Goal: Task Accomplishment & Management: Use online tool/utility

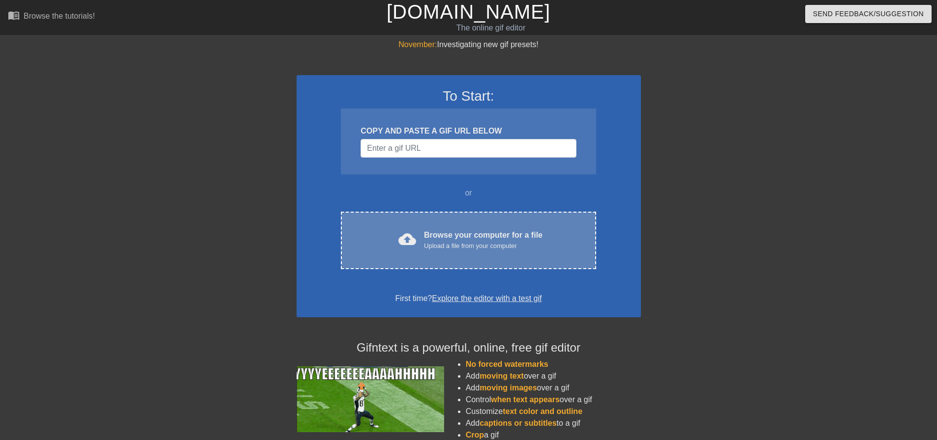
click at [409, 256] on div "cloud_upload Browse your computer for a file Upload a file from your computer C…" at bounding box center [468, 241] width 255 height 58
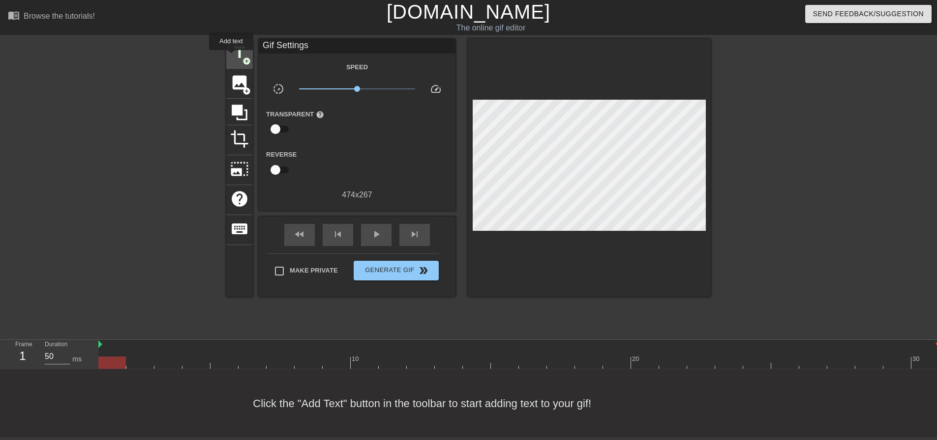
drag, startPoint x: 225, startPoint y: 53, endPoint x: 236, endPoint y: 54, distance: 10.9
click at [227, 53] on div "title add_circle image add_circle crop photo_size_select_large help keyboard Gi…" at bounding box center [468, 186] width 937 height 295
click at [237, 43] on div "title add_circle" at bounding box center [239, 54] width 27 height 30
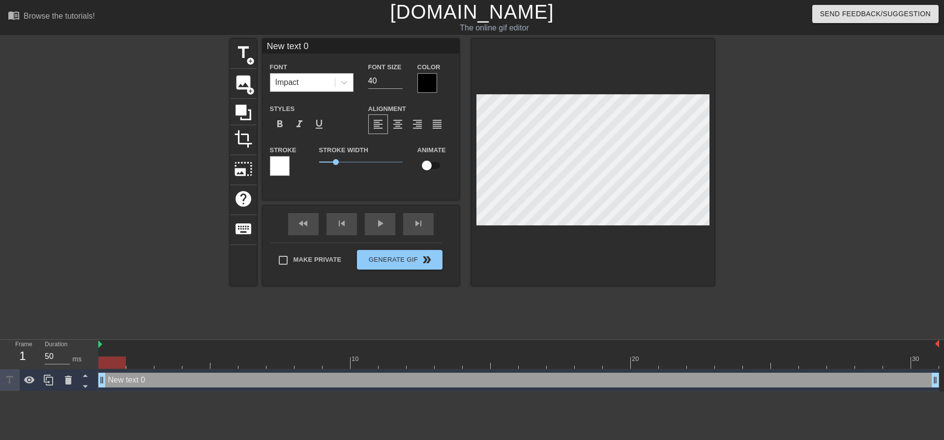
click at [315, 84] on div "Impact" at bounding box center [302, 83] width 64 height 18
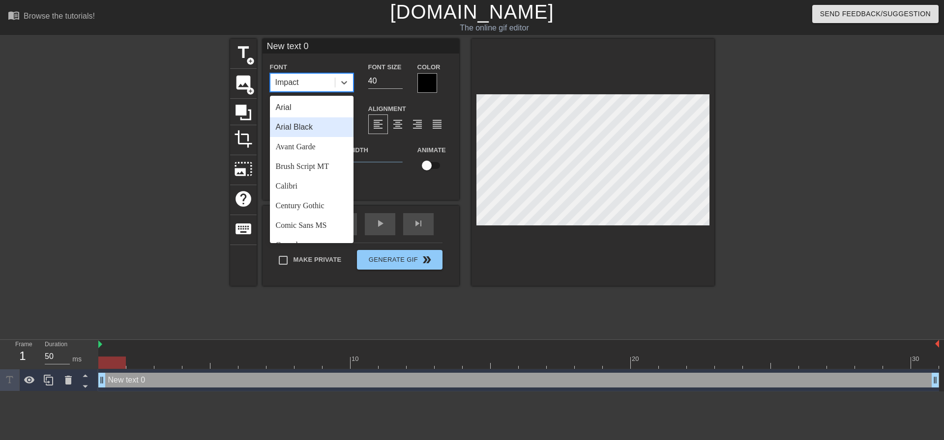
click at [334, 122] on div "Arial Black" at bounding box center [312, 127] width 84 height 20
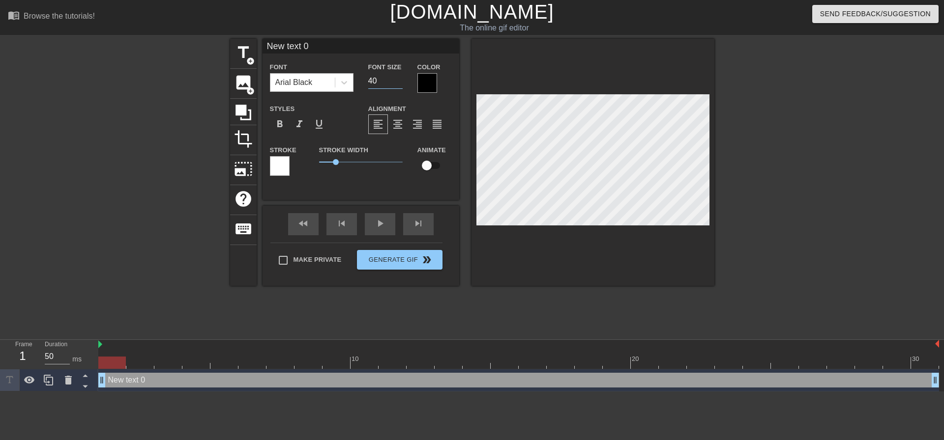
drag, startPoint x: 387, startPoint y: 83, endPoint x: 333, endPoint y: 78, distance: 54.8
click at [336, 78] on div "Font Arial Black Font Size 40 Color" at bounding box center [361, 77] width 197 height 32
type input "20"
click at [396, 128] on span "format_align_center" at bounding box center [398, 124] width 12 height 12
click at [315, 256] on div "Make Private Generate Gif double_arrow" at bounding box center [356, 262] width 172 height 39
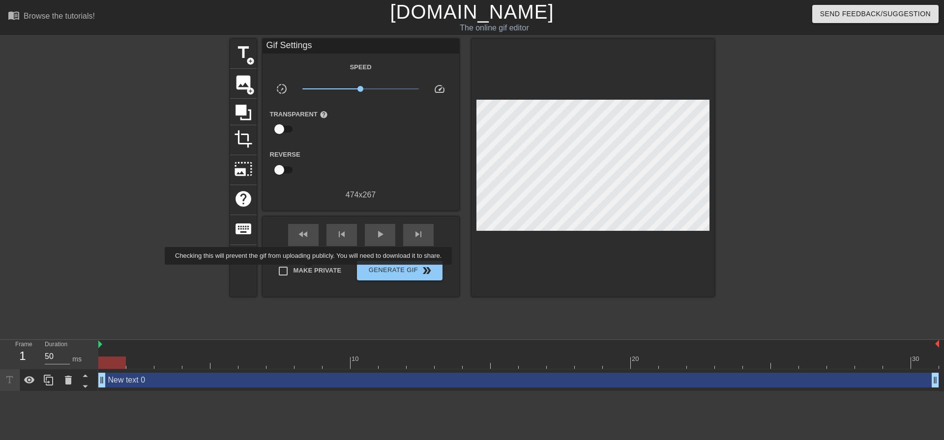
click at [310, 272] on span "Make Private" at bounding box center [317, 271] width 48 height 10
click at [293, 272] on input "Make Private" at bounding box center [283, 271] width 21 height 21
checkbox input "true"
click at [388, 242] on div "play_arrow" at bounding box center [380, 235] width 30 height 22
click at [385, 233] on span "pause" at bounding box center [380, 235] width 12 height 12
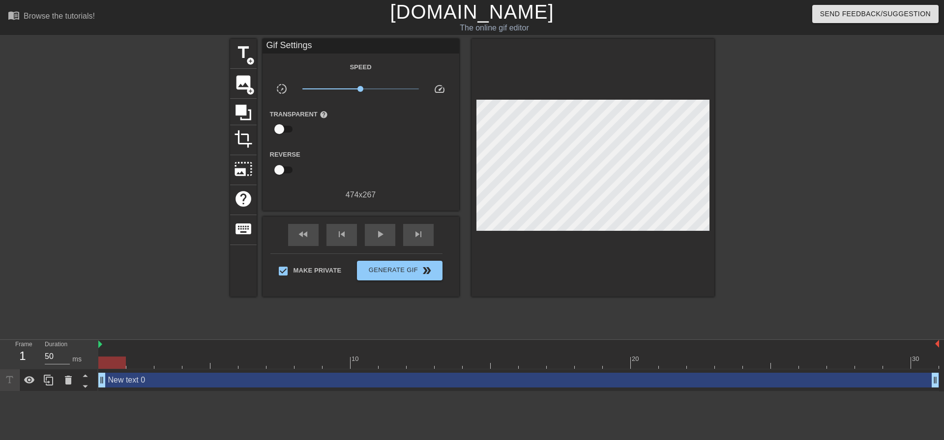
drag, startPoint x: 670, startPoint y: 361, endPoint x: 147, endPoint y: 273, distance: 529.5
click at [90, 328] on div "menu_book Browse the tutorials! [DOMAIN_NAME] The online gif editor Send Feedba…" at bounding box center [472, 196] width 944 height 392
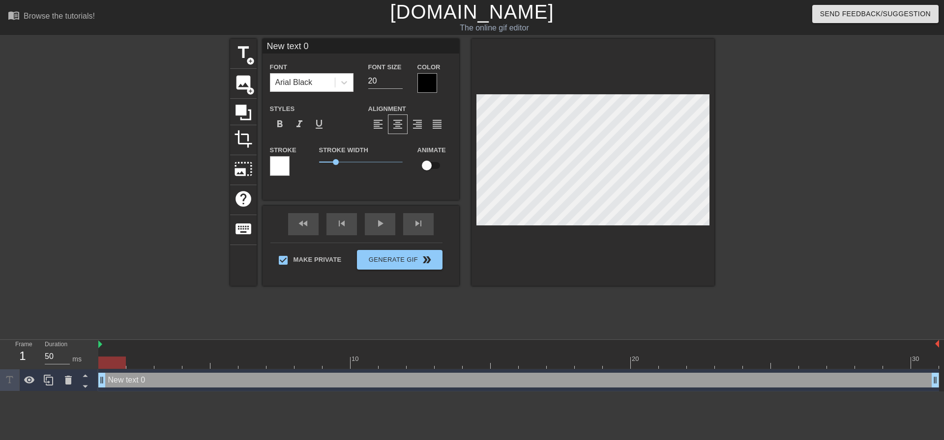
scroll to position [1, 2]
type input "O"
type textarea "O"
type input "OO"
type textarea "OO"
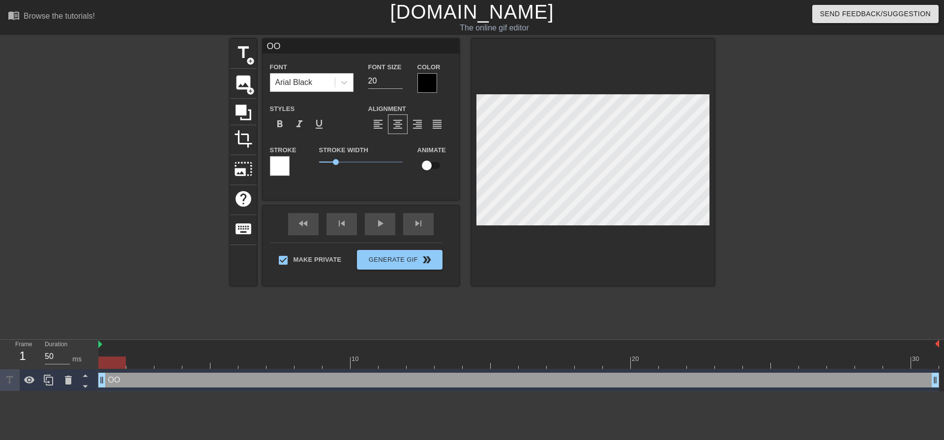
type input "OOH"
type textarea "OOH"
type input "OOHH"
type textarea "OOHH"
type input "OOHHH"
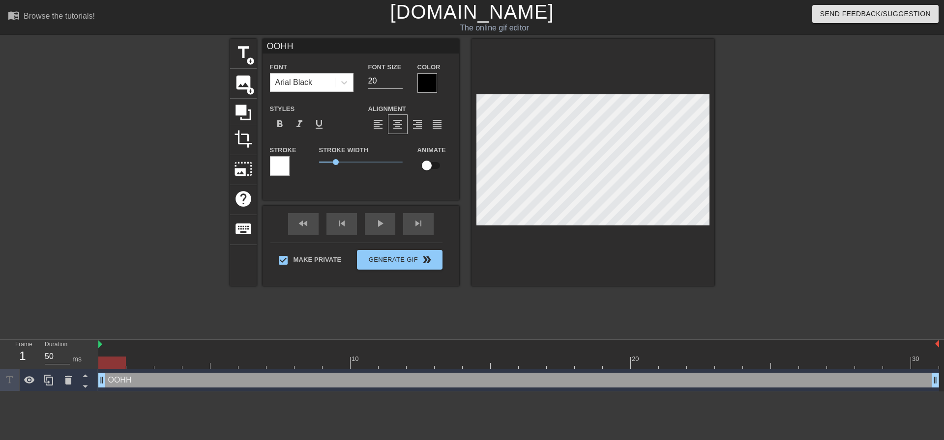
type textarea "OOHHH"
type input "OOHHH"
type textarea "OOHHH"
type input "OOHHH F"
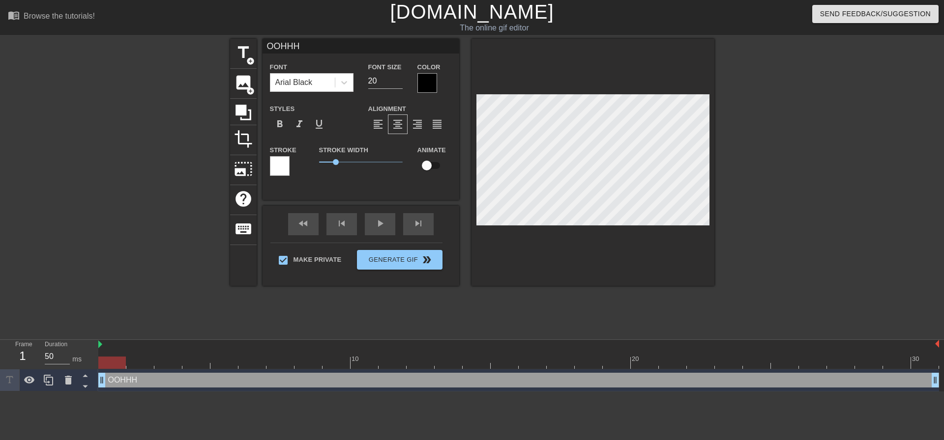
type textarea "OOHHH F"
type input "OOHHH FU"
type textarea "OOHHH FU"
type input "OOHHH FUU"
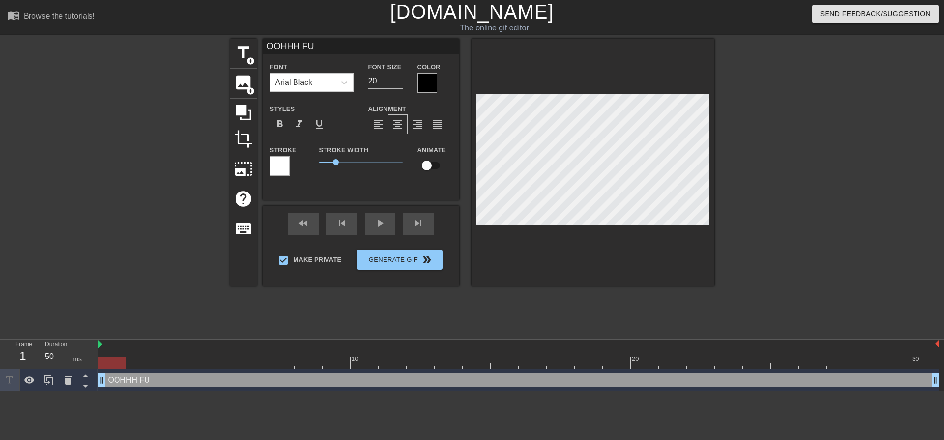
type textarea "OOHHH FUU"
type input "OOHHH FUUC"
type textarea "OOHHH FUUC"
type input "OOHHH FUUCK"
type textarea "OOHHH FUUCK"
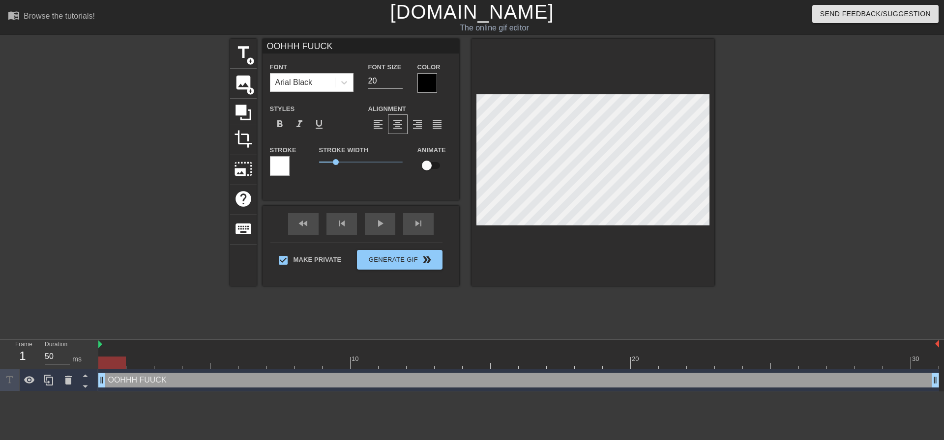
type input "OOHHH FUUCKK"
type textarea "OOHHH FUUCKK"
type input "OOHHH FUUCKK!"
type textarea "OOHHH FUUCKK!"
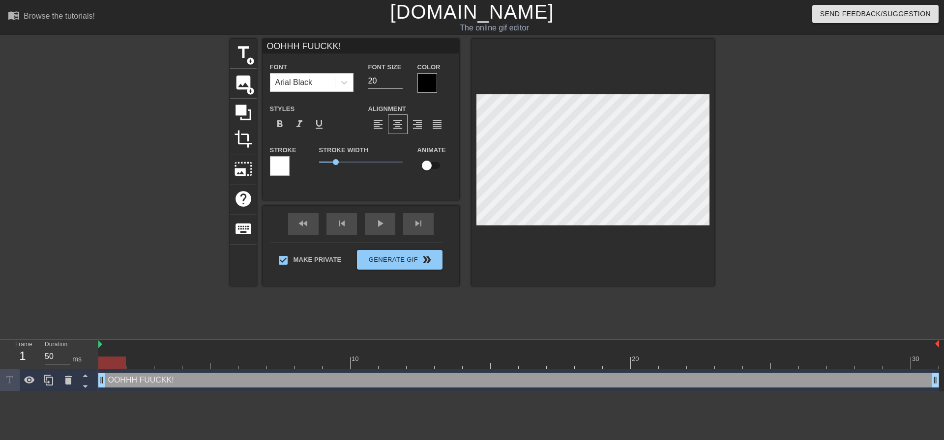
type input "OOHHH FUUCKK!."
type textarea "OOHHH FUUCKK!."
type input "OOHHH FUUCKK!.."
type textarea "OOHHH FUUCKK!.."
type input "OOHHH FUUCKK!..."
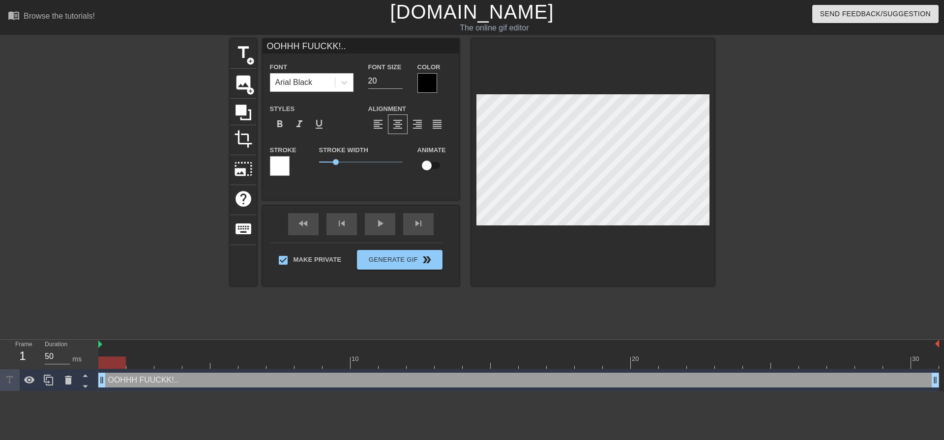
type textarea "OOHHH FUUCKK!..."
type input "OOHHH FUUCKK!..."
type textarea "OOHHH FUUCKK!..."
type input "OOHHH FUUCKK!...h"
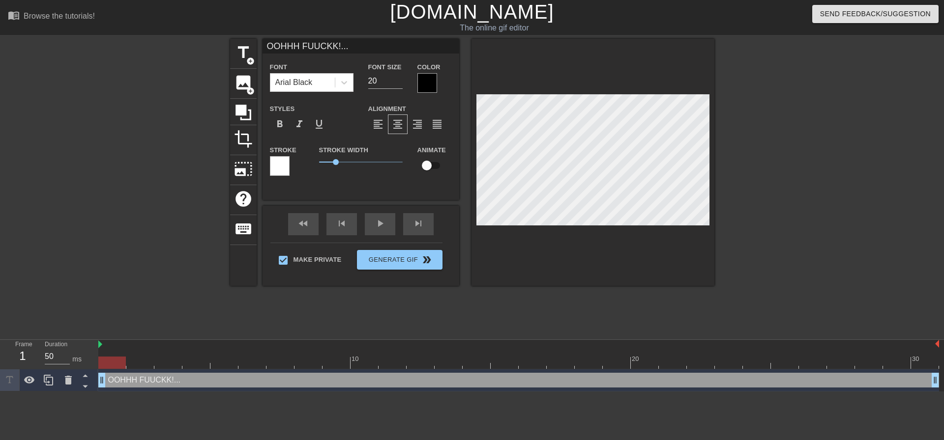
type textarea "OOHHH FUUCKK!... h"
type input "OOHHH FUUCKK!...hN"
type textarea "OOHHH FUUCKK!... hN"
type input "OOHHH FUUCKK!...hNN"
type textarea "OOHHH FUUCKK!... hNN"
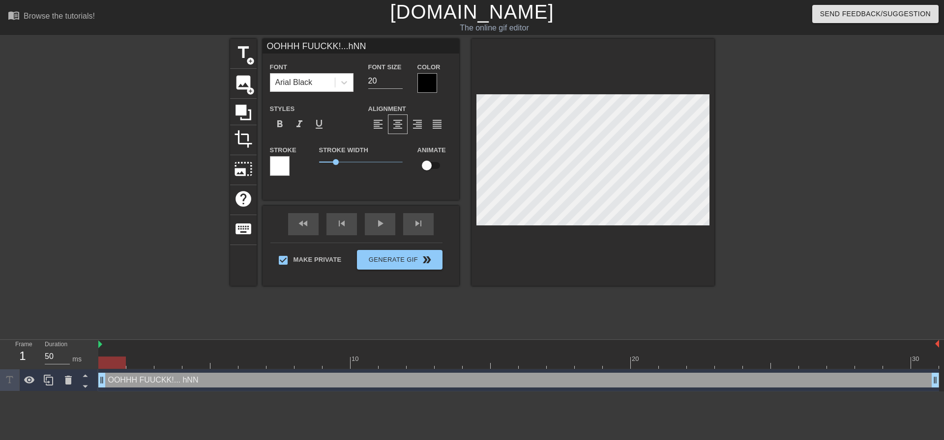
type input "OOHHH FUUCKK!...hNNN"
type textarea "OOHHH FUUCKK!... hNNN"
type input "OOHHH FUUCKK!...hNN"
type textarea "OOHHH FUUCKK!... hNN"
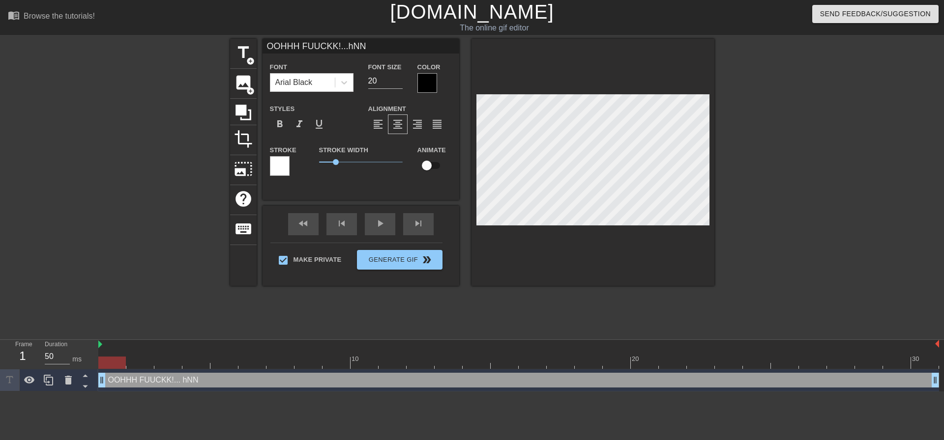
type input "OOHHH FUUCKK!...hN"
type textarea "OOHHH FUUCKK!... hN"
type input "OOHHH FUUCKK!...h"
type textarea "OOHHH FUUCKK!... h"
type input "OOHHH FUUCKK!..."
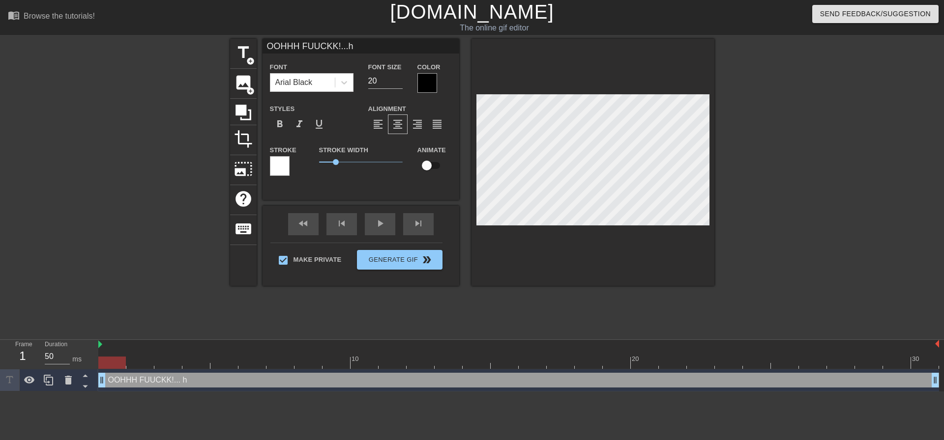
type textarea "OOHHH FUUCKK!..."
type input "OOHHH FUUCKK!...A"
type textarea "OOHHH FUUCKK!... A"
type input "OOHHH FUUCKK!...AH"
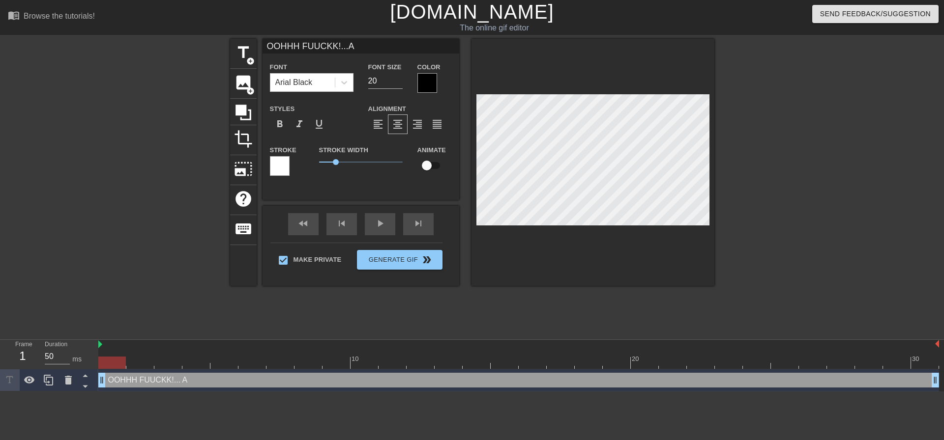
type textarea "OOHHH FUUCKK!... AH"
type input "OOHHH FUUCKK!...AHH"
type textarea "OOHHH FUUCKK!... AHH"
type input "OOHHH FUUCKK!...AHHH"
type textarea "OOHHH FUUCKK!... [GEOGRAPHIC_DATA]"
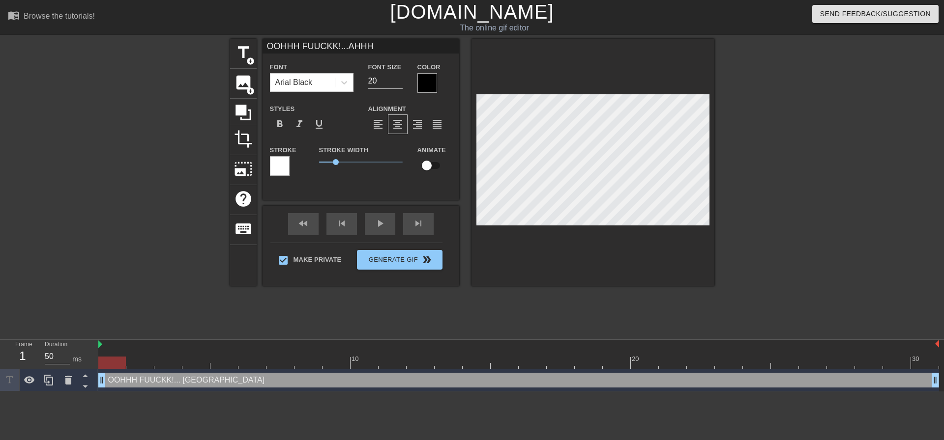
scroll to position [2, 1]
type input "OOHHH FUUCKK!...AHHHN"
type textarea "OOHHH FUUCKK!... AHHHN"
type input "OOHHH FUUCKK!...AHHHN!"
type textarea "OOHHH FUUCKK!... AHHHN!"
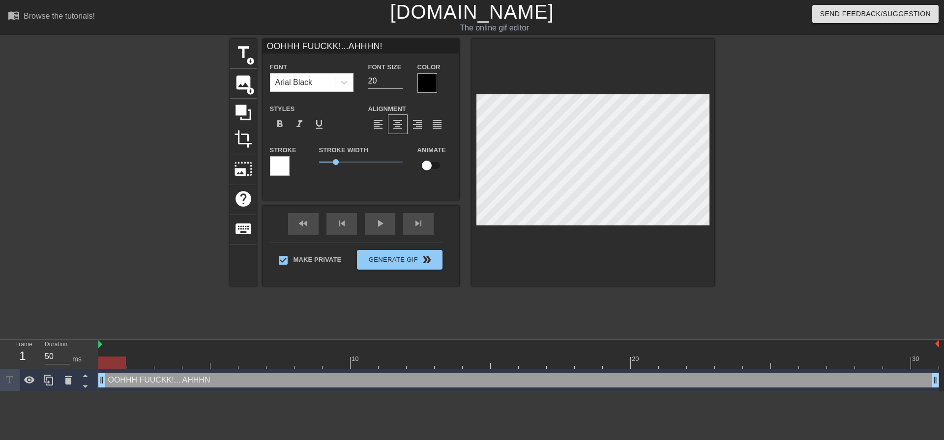
type input "OOHHH FUUCKK!...AHHHN!"
type textarea "OOHHH FUUCKK!... AHHHN!"
type input "OOHHH FUUCKK!...AHHHN! P"
type textarea "OOHHH FUUCKK!... AHHHN! P"
type input "OOHHH FUUCKK!...AHHHN! PL"
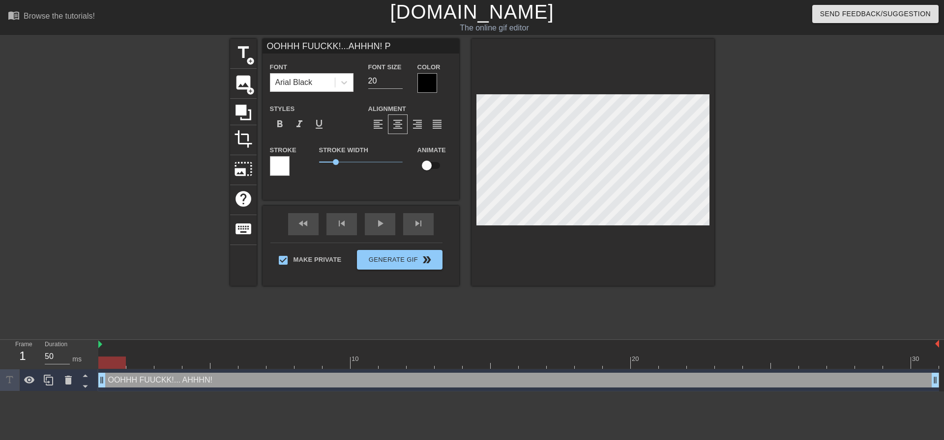
type textarea "OOHHH FUUCKK!... AHHHN! PL"
type input "OOHHH FUUCKK!...AHHHN! PLE"
type textarea "OOHHH FUUCKK!... AHHHN! PLE"
type input "OOHHH FUUCKK!...AHHHN! PLEA"
type textarea "OOHHH FUUCKK!... AHHHN! PLEA"
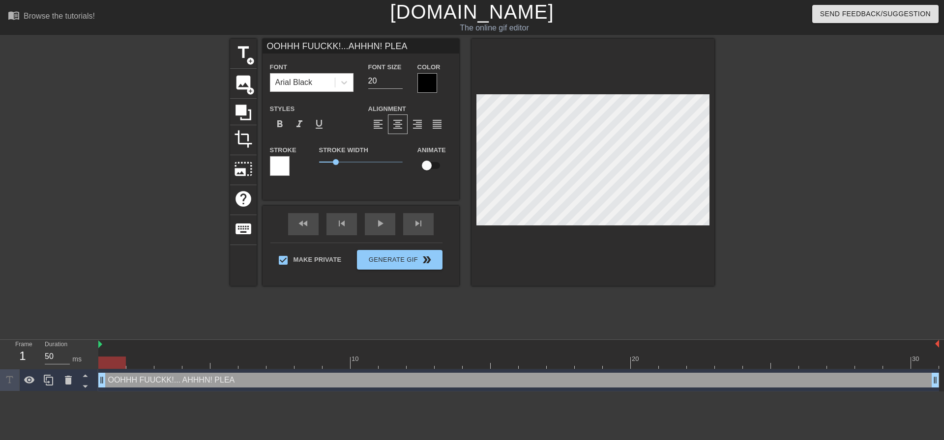
scroll to position [2, 3]
type input "OOHHH FUUCKK!...AHHHN! PLEAS"
type textarea "OOHHH FUUCKK!... AHHHN! PLEAS"
type input "OOHHH FUUCKK!...AHHHN! PLEASE"
type textarea "OOHHH FUUCKK!... AHHHN! PLEASE"
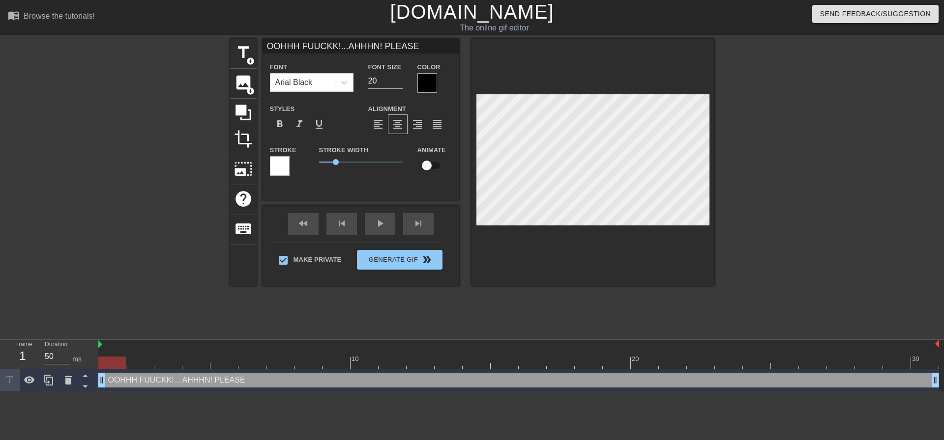
type input "OOHHH FUUCKK!...AHHHN! PLEASE"
type textarea "OOHHH FUUCKK!... AHHHN! PLEASE"
type input "OOHHH FUUCKK!...AHHHN! PLEASE B"
type textarea "OOHHH FUUCKK!... AHHHN! PLEASE B"
type input "OOHHH FUUCKK!...AHHHN! PLEASE BA"
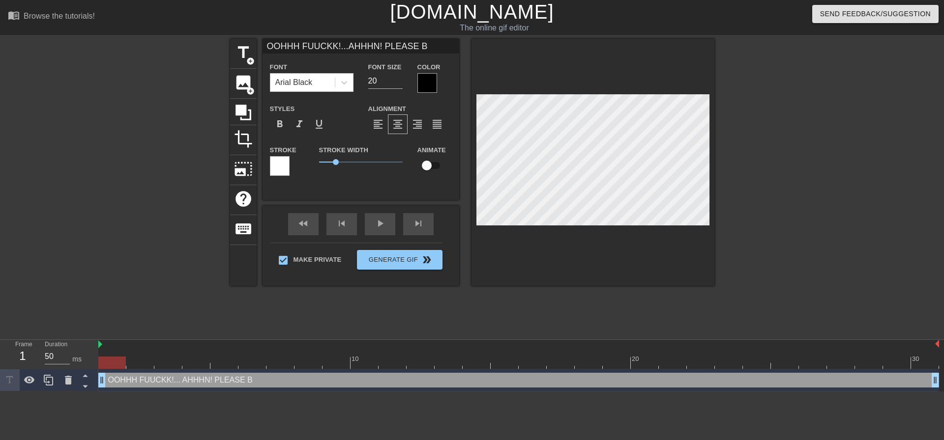
type textarea "OOHHH FUUCKK!... AHHHN! PLEASE BA"
type input "OOHHH FUUCKK!...AHHHN! PLEASE BAB"
type textarea "OOHHH FUUCKK!... AHHHN! PLEASE BAB"
type input "OOHHH FUUCKK!...AHHHN! PLEASE BABY"
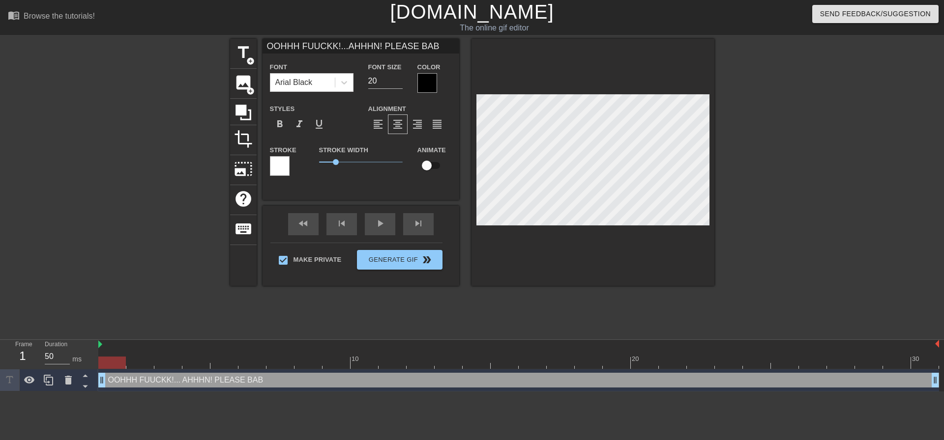
type textarea "OOHHH FUUCKK!... AHHHN! PLEASE BABY"
type input "OOHHH FUUCKK!...AHHHN! PLEASE BAB"
type textarea "OOHHH FUUCKK!... AHHHN! PLEASE BAB"
type input "OOHHH FUUCKK!...AHHHN! PLEASE BA"
type textarea "OOHHH FUUCKK!... AHHHN! PLEASE BA"
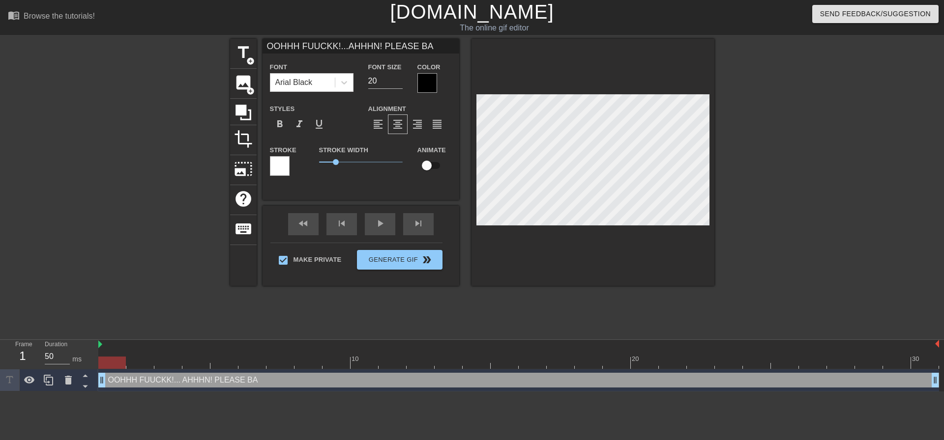
type input "OOHHH FUUCKK!...AHHHN! PLEASE BAB"
type textarea "OOHHH FUUCKK!... AHHHN! PLEASE BAB"
type input "OOHHH FUUCKK!...AHHHN! PLEASE BABY"
type textarea "OOHHH FUUCKK!... AHHHN! PLEASE BABY"
type input "OOHHH FUUCKK!...AHHHN! PLEASE BABY"
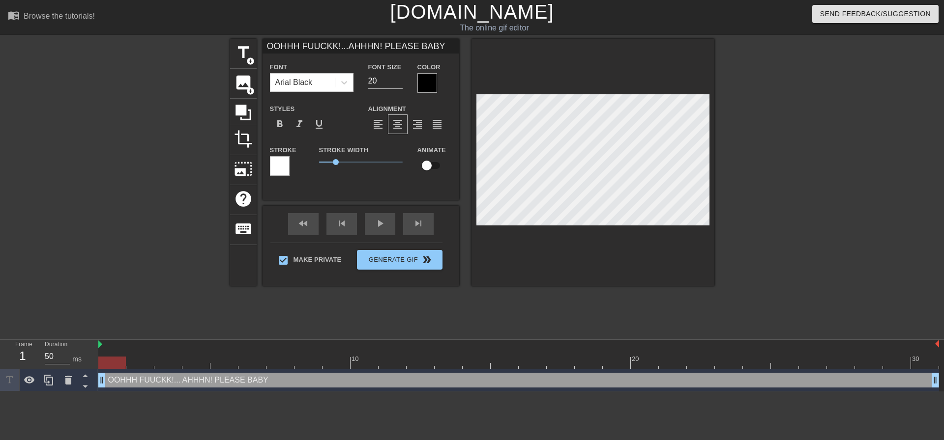
type textarea "OOHHH FUUCKK!... AHHHN! PLEASE BABY"
type input "OOHHH FUUCKK!...AHHHN! PLEASE BABY"
type textarea "OOHHH FUUCKK!... AHHHN! PLEASE BABY"
type input "OOHHH FUUCKK!...AHHHN! PLEASE BABY"
type textarea "OOHHH FUUCKK!... AHHHN! PLEASE BABY"
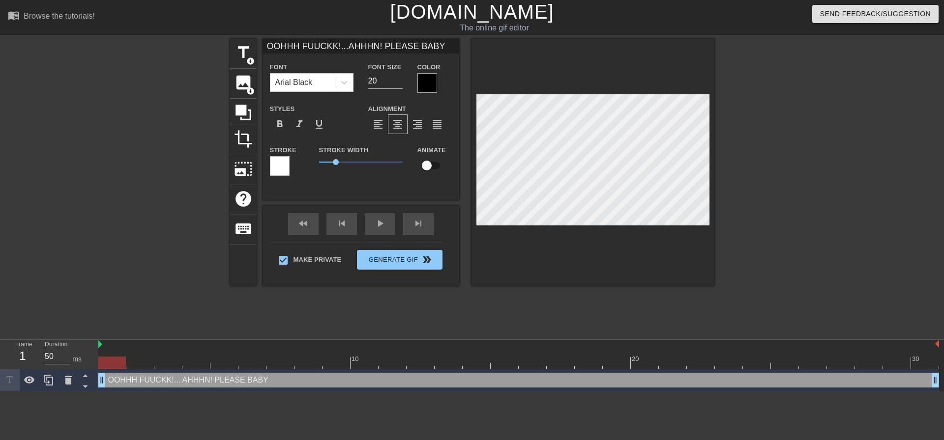
type input "OOHHH FUUCKK!...AHHHN! PLEASE BABY B"
type textarea "OOHHH FUUCKK!... AHHHN! PLEASE BABY B"
type input "OOHHH FUUCKK!...AHHHN! PLEASE BABY BE"
type textarea "OOHHH FUUCKK!... AHHHN! PLEASE BABY BE"
type input "OOHHH FUUCKK!...AHHHN! PLEASE BABY BE"
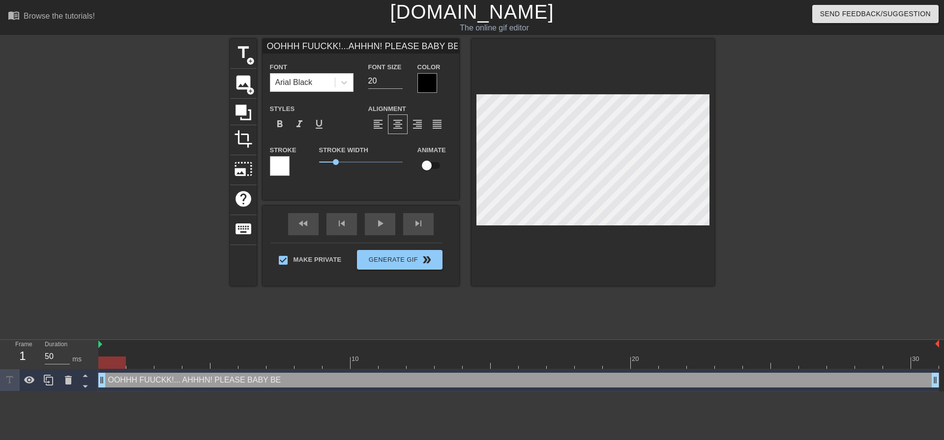
type textarea "OOHHH FUUCKK!... AHHHN! PLEASE BABY BE"
type input "OOHHH FUUCKK!...AHHHN! PLEASE BABY BE G"
type textarea "OOHHH FUUCKK!... AHHHN! PLEASE BABY BE G"
type input "OOHHH FUUCKK!...AHHHN! PLEASE BABY BE GE"
type textarea "OOHHH FUUCKK!... AHHHN! PLEASE BABY BE GE"
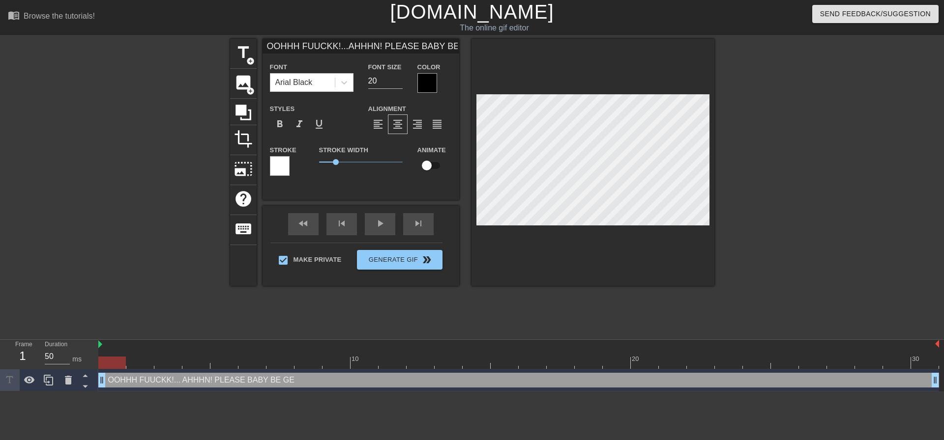
type input "OOHHH FUUCKK!...AHHHN! PLEASE BABY BE G"
type textarea "OOHHH FUUCKK!... AHHHN! PLEASE BABY BE G"
type input "OOHHH FUUCKK!...AHHHN! PLEASE BABY BE"
type textarea "OOHHH FUUCKK!... AHHHN! PLEASE BABY BE"
type input "OOHHH FUUCKK!...AHHHN! PLEASE BABY BE"
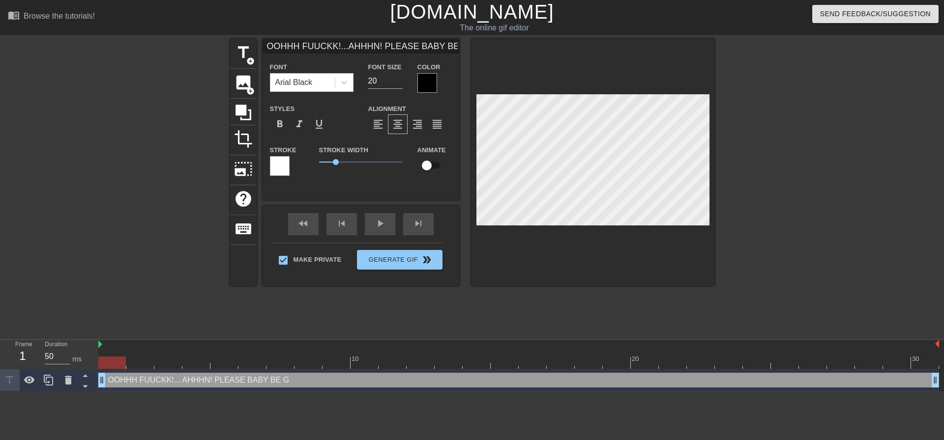
type textarea "OOHHH FUUCKK!... AHHHN! PLEASE BABY BE"
type input "OOHHH FUUCKK!...AHHHN! PLEASE BABY B"
type textarea "OOHHH FUUCKK!... AHHHN! PLEASE BABY B"
type input "OOHHH FUUCKK!...AHHHN! PLEASE BABY"
type textarea "OOHHH FUUCKK!... AHHHN! PLEASE BABY"
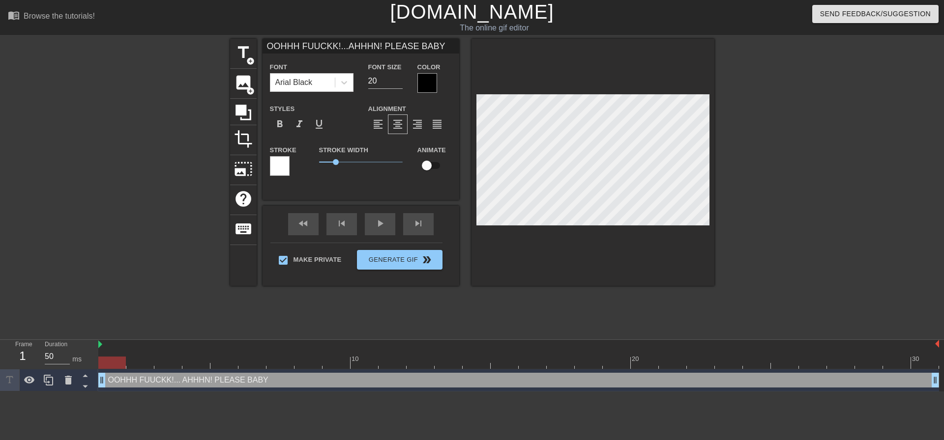
type input "OOHHH FUUCKK!...AHHHN! PLEASE BABY"
type textarea "OOHHH FUUCKK!... AHHHN! PLEASE BABY"
type input "OOHHH FUUCKK!...AHHHN! PLEASE BAB"
type textarea "OOHHH FUUCKK!... AHHHN! PLEASE BAB"
type input "OOHHH FUUCKK!...AHHHN! PLEASE BA"
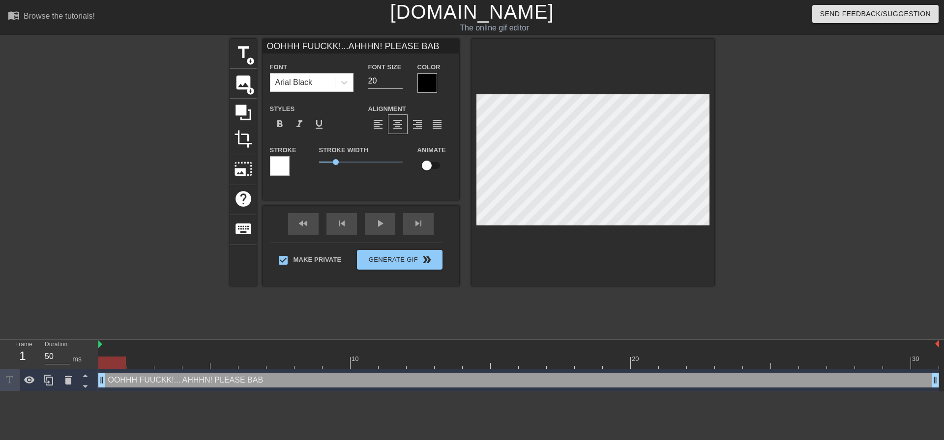
type textarea "OOHHH FUUCKK!... AHHHN! PLEASE BA"
type input "OOHHH FUUCKK!...AHHHN! PLEASE B"
type textarea "OOHHH FUUCKK!... AHHHN! PLEASE B"
type input "OOHHH FUUCKK!...AHHHN! PLEASE"
type textarea "OOHHH FUUCKK!... AHHHN! PLEASE"
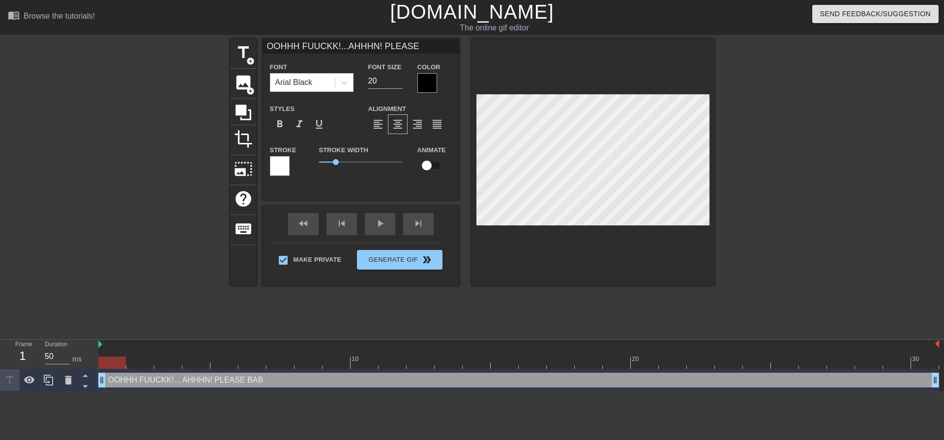
type input "OOHHH FUUCKK!...AHHHN! PLEASE"
type textarea "OOHHH FUUCKK!... AHHHN! PLEASE"
type input "OOHHH FUUCKK!...AHHHN! PLEAS"
type textarea "OOHHH FUUCKK!... AHHHN! PLEAS"
type input "OOHHH FUUCKK!...AHHHN! PLEA"
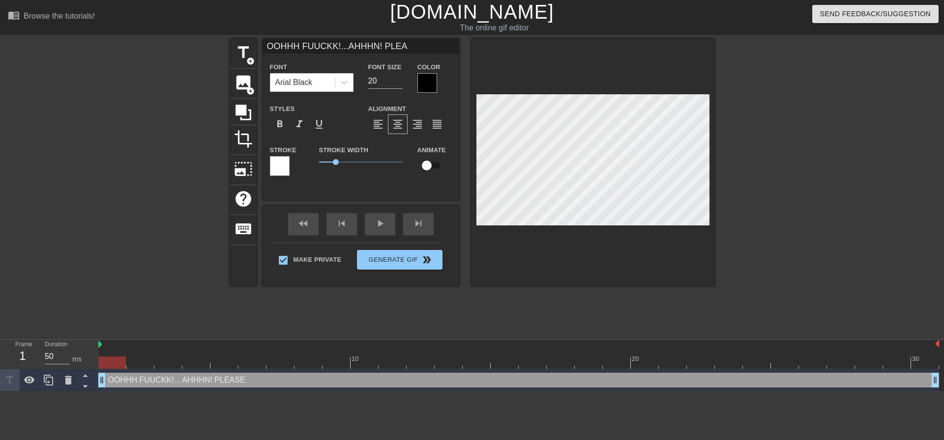
type textarea "OOHHH FUUCKK!... AHHHN! PLE"
type input "OOHHH FUUCKK!...AHHHN! PL"
type textarea "OOHHH FUUCKK!... AHHHN! PL"
type input "OOHHH FUUCKK!...AHHHN! P"
type textarea "OOHHH FUUCKK!... AHHHN! P"
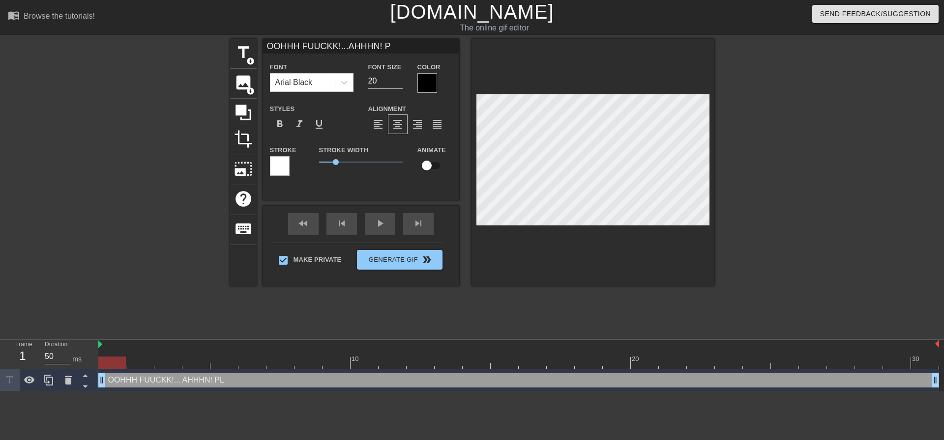
scroll to position [2, 3]
type input "OOHHH FUUCKK!...AHHHN!"
type textarea "OOHHH FUUCKK!... AHHHN!"
type input "OOHHH FUUCKK!...AHHHN! M"
type textarea "OOHHH FUUCKK!... AHHHN! M"
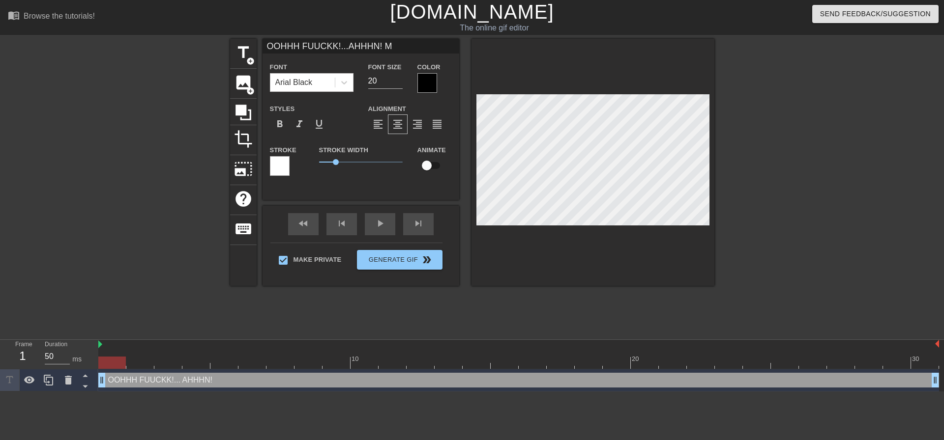
scroll to position [2, 3]
type input "OOHHH FUUCKK!...AHHHN! MY"
type textarea "OOHHH FUUCKK!... AHHHN! MY"
type input "OOHHH FUUCKK!...AHHHN! MY"
type textarea "OOHHH FUUCKK!... AHHHN! MY"
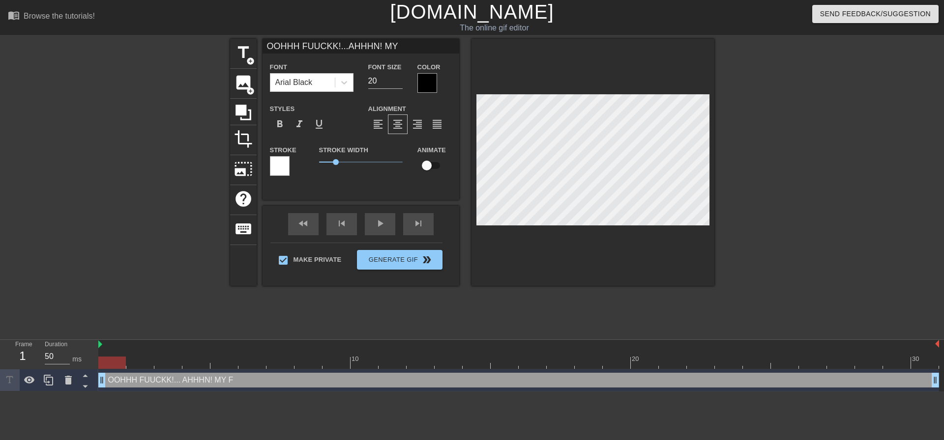
type input "OOHHH FUUCKK!...AHHHN! MY F"
type textarea "OOHHH FUUCKK!... AHHHN! MY F"
type input "OOHHH FUUCKK!...AHHHN! MY"
type textarea "OOHHH FUUCKK!... AHHHN! MY"
type input "OOHHH FUUCKK!...AHHHN! MY G"
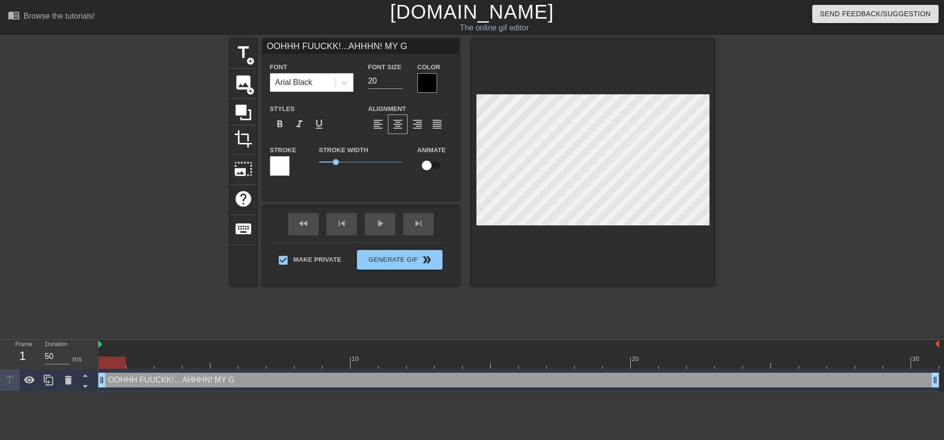
type textarea "OOHHH FUUCKK!... AHHHN! MY GO"
type input "OOHHH FUUCKK!...AHHHN! MY GOD"
type textarea "OOHHH FUUCKK!... AHHHN! MY GOD"
type input "OOHHH FUUCKK!...AHHHN! MY GOD"
type textarea "OOHHH FUUCKK!... AHHHN! MY GOD"
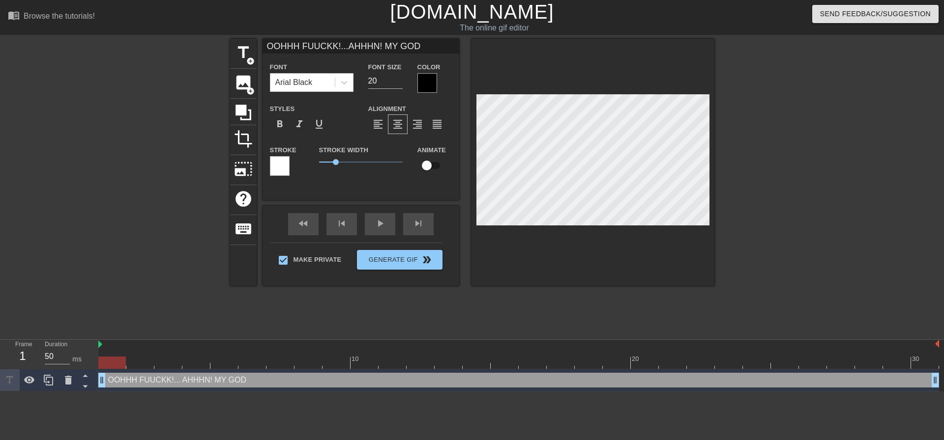
type input "OOHHH FUUCKK!...AHHHN! MY GOD Y"
type textarea "OOHHH FUUCKK!... AHHHN! MY GOD Y"
type input "OOHHH FUUCKK!...AHHHN! MY GOD YO"
type textarea "OOHHH FUUCKK!... AHHHN! MY GOD YO"
type input "OOHHH FUUCKK!...AHHHN! MY [DEMOGRAPHIC_DATA] YOU"
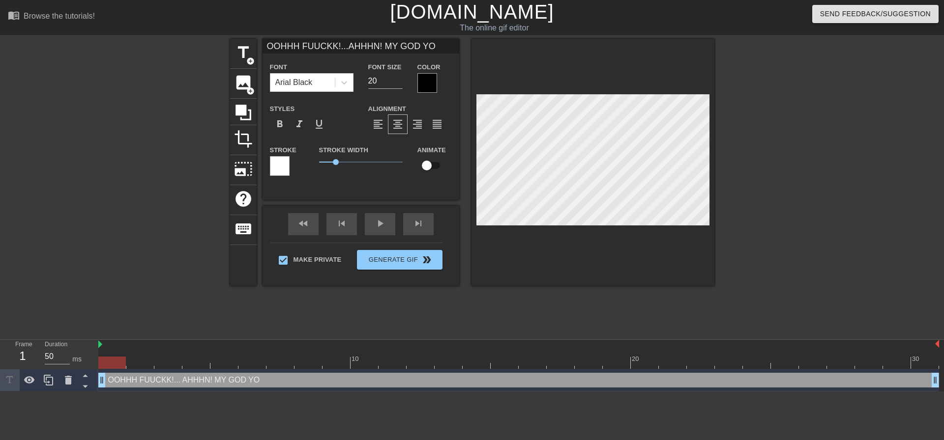
type textarea "OOHHH FUUCKK!... AHHHN! MY [DEMOGRAPHIC_DATA] YOU"
type input "OOHHH FUUCKK!...AHHHN! MY GOD YOUR"
type textarea "OOHHH FUUCKK!... AHHHN! MY GOD YOUR"
type input "OOHHH FUUCKK!...AHHHN! MY GOD YOUR C"
type textarea "OOHHH FUUCKK!... AHHHN! MY GOD YOUR C"
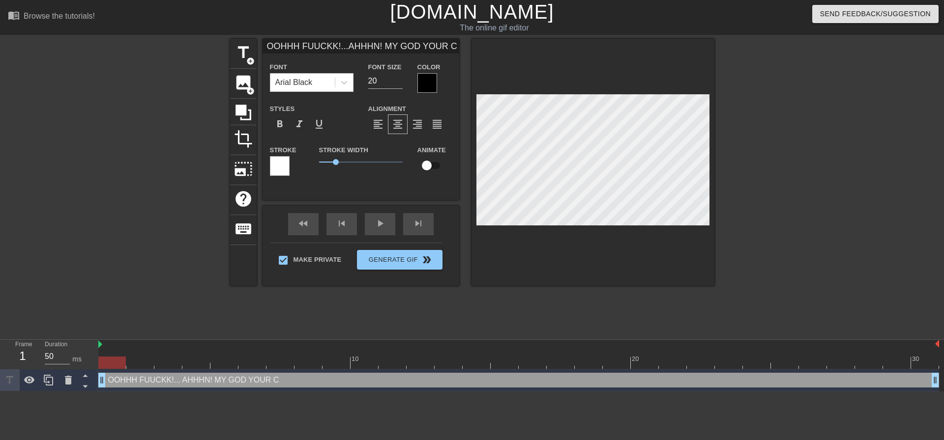
type input "OOHHH FUUCKK!...AHHHN! MY GOD YOUR CO"
type textarea "OOHHH FUUCKK!... AHHHN! MY GOD YOUR CO"
type input "OOHHH FUUCKK!...AHHHN! MY GOD YOUR COK"
type textarea "OOHHH FUUCKK!... AHHHN! MY GOD YOUR COK"
type input "OOHHH FUUCKK!...AHHHN! MY GOD YOUR COKC"
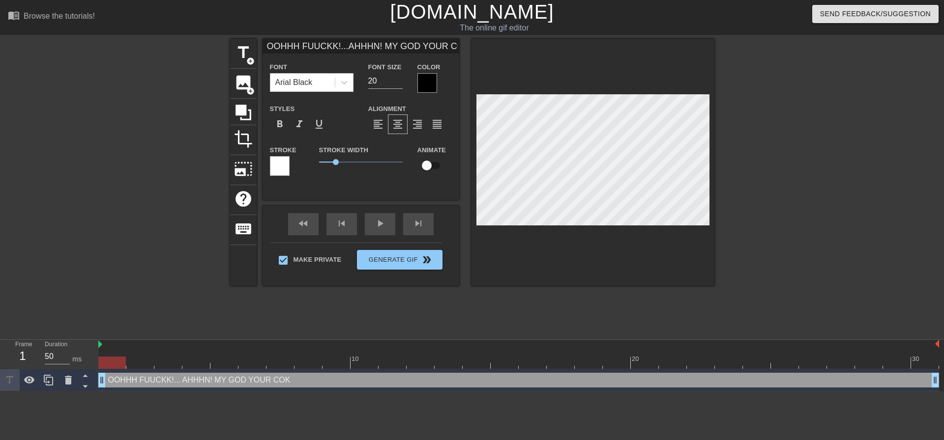
type textarea "OOHHH FUUCKK!... AHHHN! MY GOD YOUR COKC"
type input "OOHHH FUUCKK!...AHHHN! MY GOD YOUR COK"
type textarea "OOHHH FUUCKK!... AHHHN! MY GOD YOUR COK"
type input "OOHHH FUUCKK!...AHHHN! MY GOD YOUR CO"
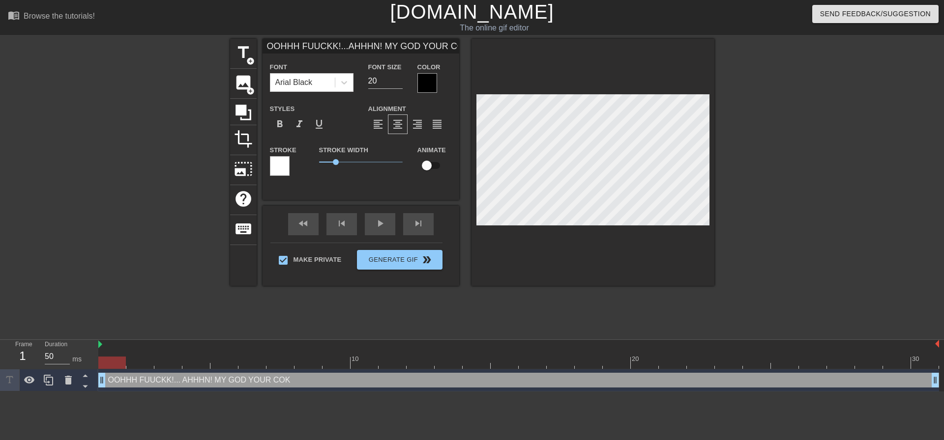
type textarea "OOHHH FUUCKK!... AHHHN! MY GOD YOUR CO"
type input "OOHHH FUUCKK!...AHHHN! MY GOD YOUR COC"
type textarea "OOHHH FUUCKK!... AHHHN! MY GOD YOUR COC"
type input "OOHHH FUUCKK!...AHHHN! MY GOD YOUR COCL"
type textarea "OOHHH FUUCKK!... AHHHN! MY GOD YOUR COCL"
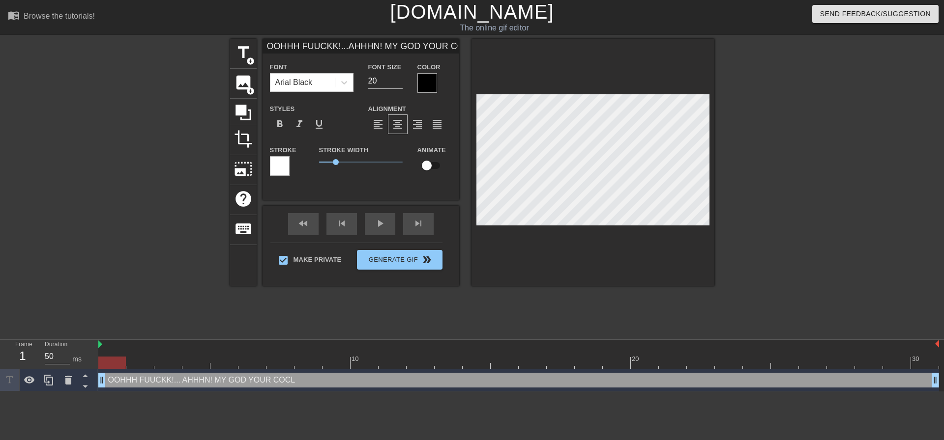
type input "OOHHH FUUCKK!...AHHHN! MY GOD YOUR COCL"
type textarea "OOHHH FUUCKK!... AHHHN! MY GOD YOUR COCL"
type input "OOHHH FUUCKK!...AHHHN! MY GOD YOUR COCL"
type textarea "OOHHH FUUCKK!... AHHHN! MY GOD YOUR COCL"
type input "OOHHH FUUCKK!...AHHHN! MY GOD YOUR COC"
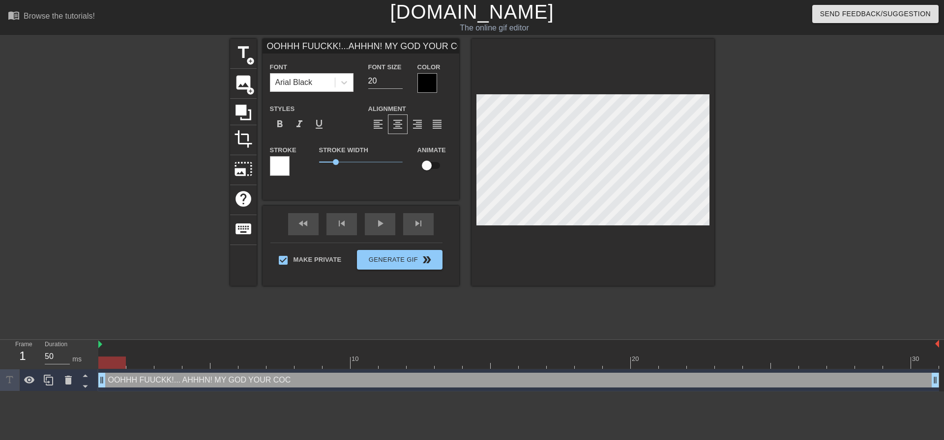
type textarea "OOHHH FUUCKK!... AHHHN! MY GOD YOUR COCK"
type input "OOHHH FUUCKK!...AHHHN! MY GOD YOUR COCKL"
type textarea "OOHHH FUUCKK!... AHHHN! MY GOD YOUR COCKL"
type input "OOHHH FUUCKK!...AHHHN! MY GOD YOUR COCK"
type textarea "OOHHH FUUCKK!... AHHHN! MY GOD YOUR COCK"
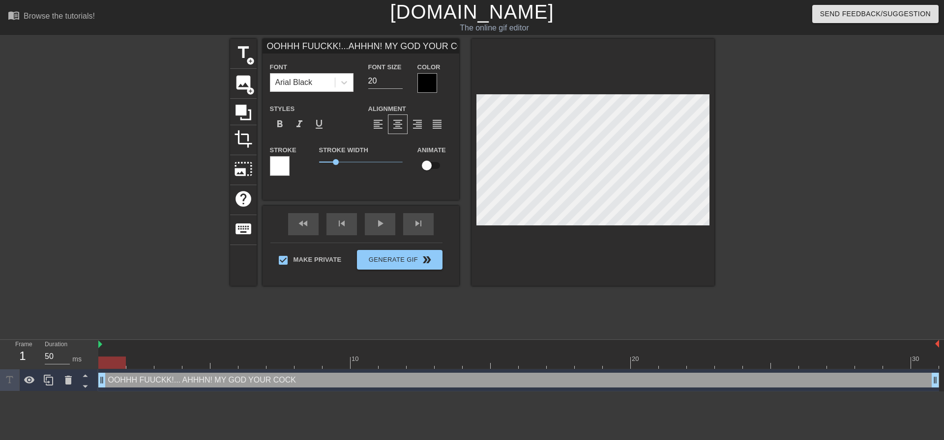
type input "OOHHH FUUCKK!...AHHHN! MY GOD YOUR COCK"
type textarea "OOHHH FUUCKK!... AHHHN! MY GOD YOUR COCK"
type input "OOHHH FUUCKK!...AHHHN! MY GOD YOUR COCKF"
type textarea "OOHHH FUUCKK!... AHHHN! MY GOD YOUR COCK F"
type input "OOHHH FUUCKK!...AHHHN! MY GOD YOUR COCKFE"
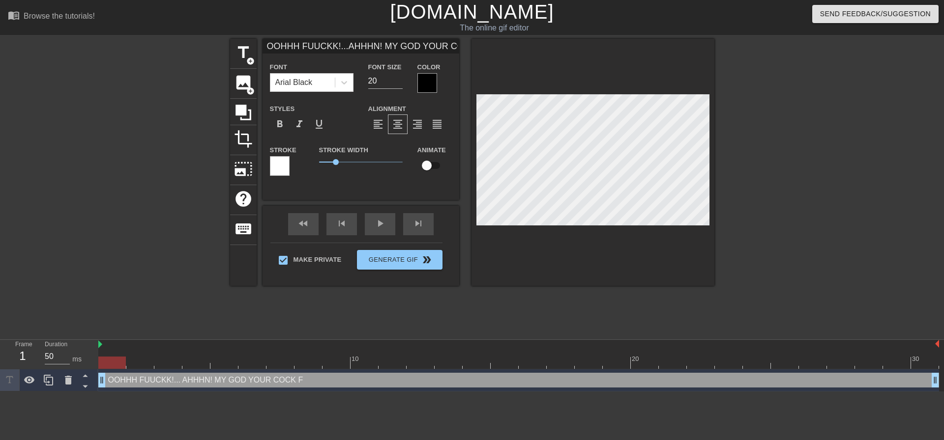
type textarea "OOHHH FUUCKK!... AHHHN! MY GOD YOUR COCK FE"
click at [641, 254] on div at bounding box center [592, 162] width 243 height 247
drag, startPoint x: 936, startPoint y: 156, endPoint x: 737, endPoint y: 180, distance: 200.1
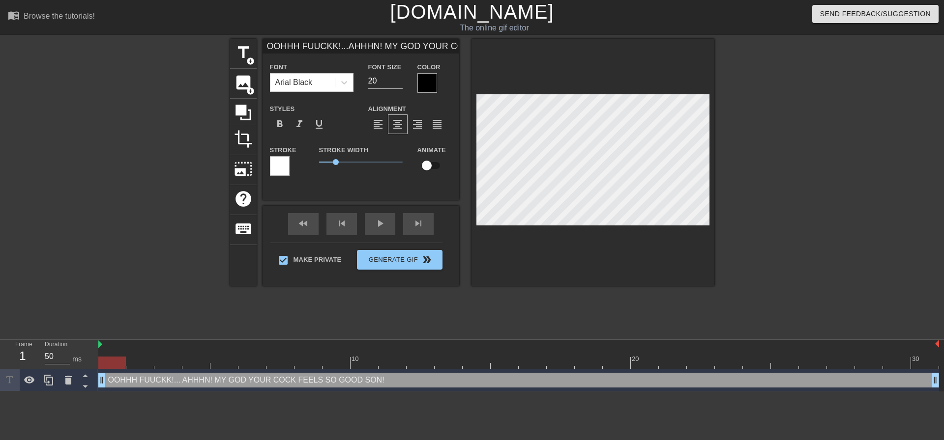
click at [930, 159] on div "title add_circle image add_circle crop photo_size_select_large help keyboard OO…" at bounding box center [472, 186] width 944 height 295
click at [802, 158] on div at bounding box center [799, 186] width 147 height 295
click at [727, 162] on div at bounding box center [799, 186] width 147 height 295
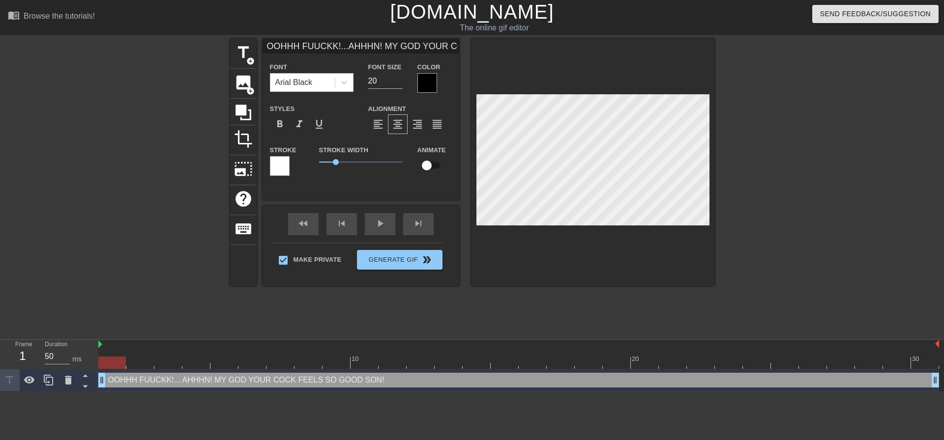
scroll to position [3, 1]
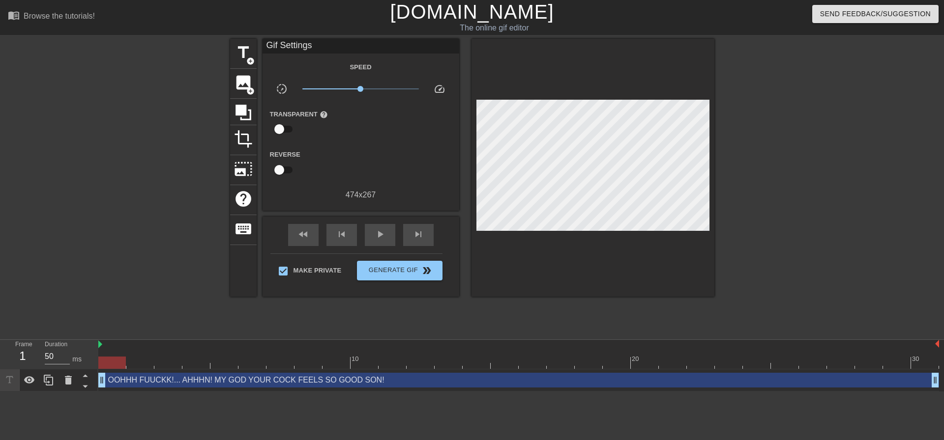
drag, startPoint x: 753, startPoint y: 166, endPoint x: 721, endPoint y: 165, distance: 32.0
click at [753, 166] on div at bounding box center [799, 186] width 147 height 295
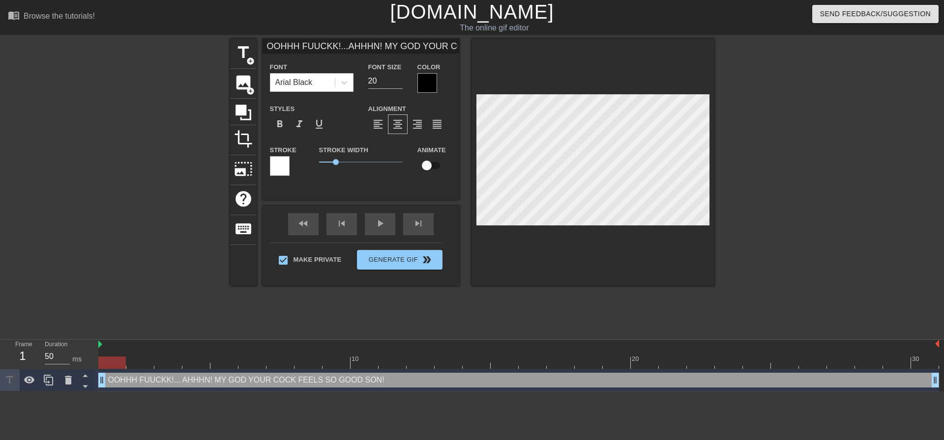
click at [727, 148] on div at bounding box center [799, 186] width 147 height 295
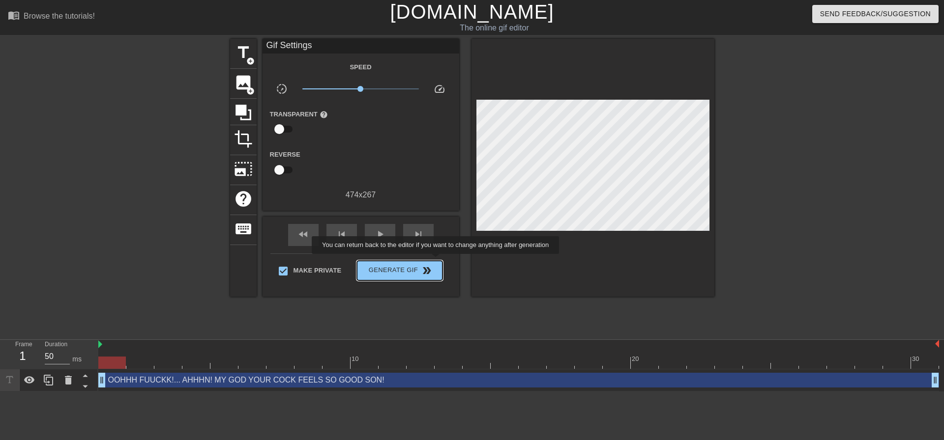
click at [435, 263] on button "Generate Gif double_arrow" at bounding box center [399, 271] width 85 height 20
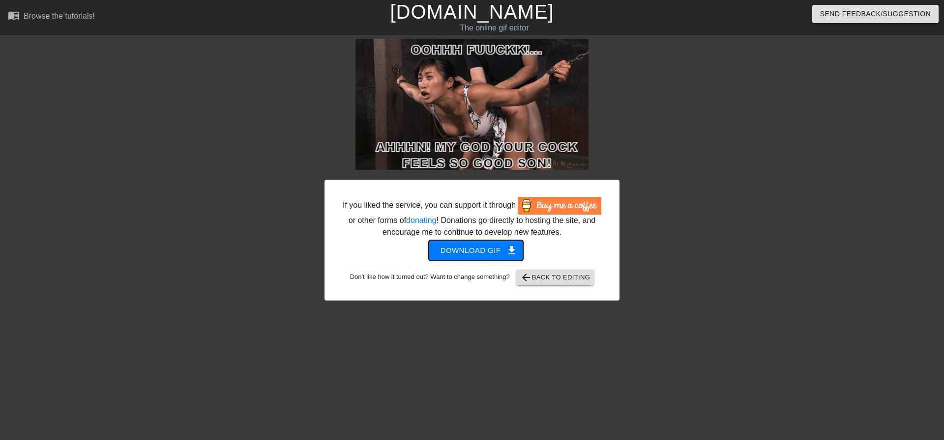
click at [503, 250] on span "Download gif get_app" at bounding box center [475, 250] width 71 height 13
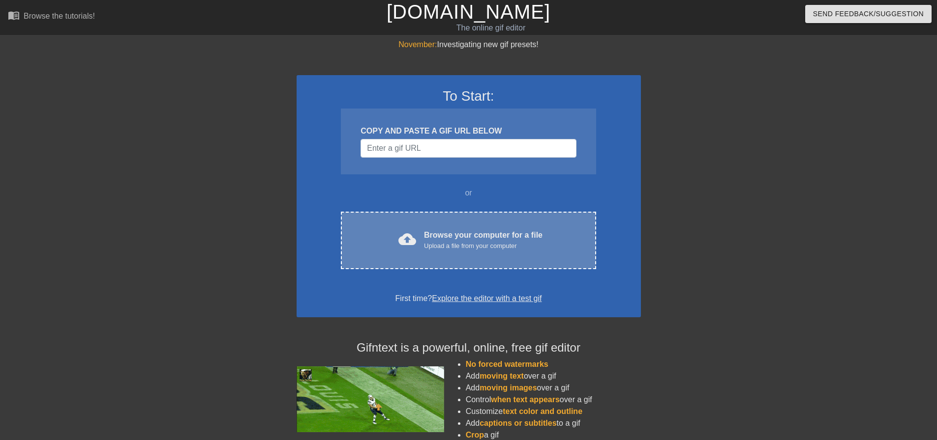
click at [446, 235] on div "Browse your computer for a file Upload a file from your computer" at bounding box center [483, 241] width 118 height 22
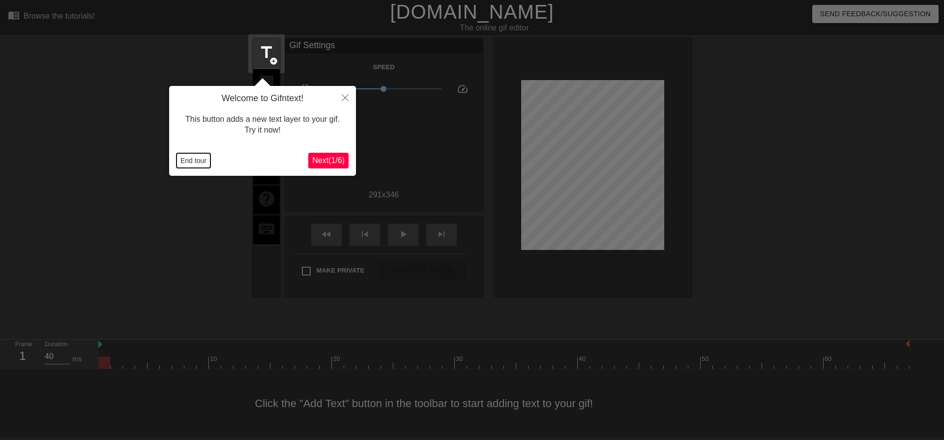
click at [189, 160] on button "End tour" at bounding box center [193, 160] width 34 height 15
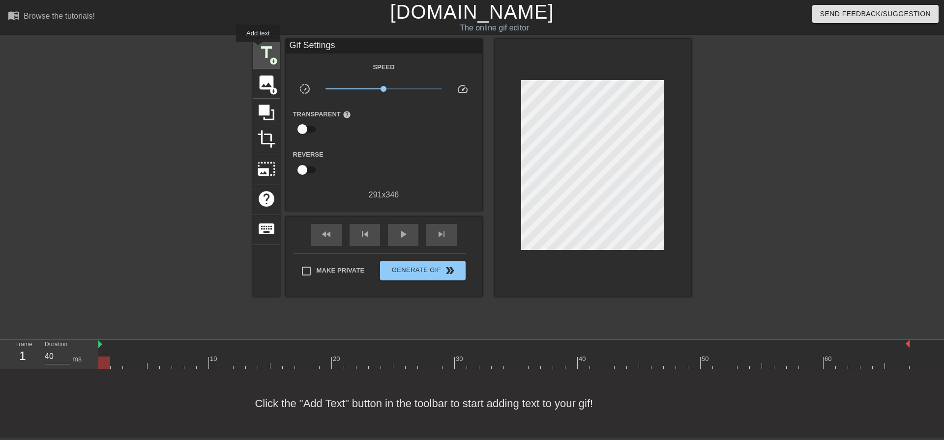
click at [265, 46] on span "title" at bounding box center [266, 52] width 19 height 19
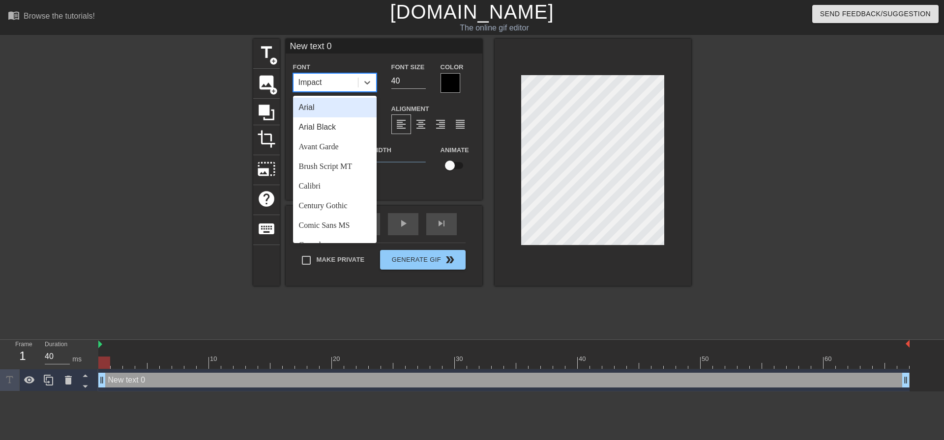
click at [319, 83] on div "Impact" at bounding box center [310, 83] width 24 height 12
click at [346, 130] on div "Arial Black" at bounding box center [335, 127] width 84 height 20
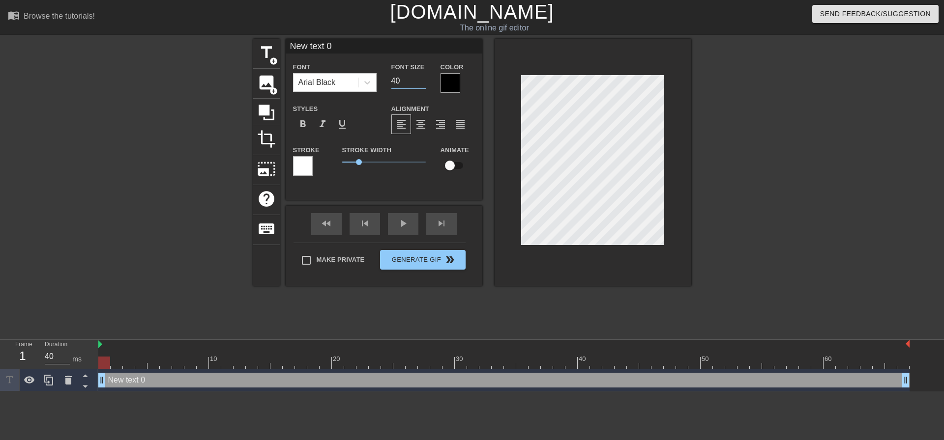
drag, startPoint x: 402, startPoint y: 83, endPoint x: 377, endPoint y: 85, distance: 25.1
click at [386, 81] on div "Font Size 40" at bounding box center [408, 77] width 49 height 32
type input "18"
click at [426, 131] on div "format_align_center" at bounding box center [421, 125] width 20 height 20
click at [339, 258] on div "Make Private Generate Gif double_arrow" at bounding box center [379, 262] width 172 height 39
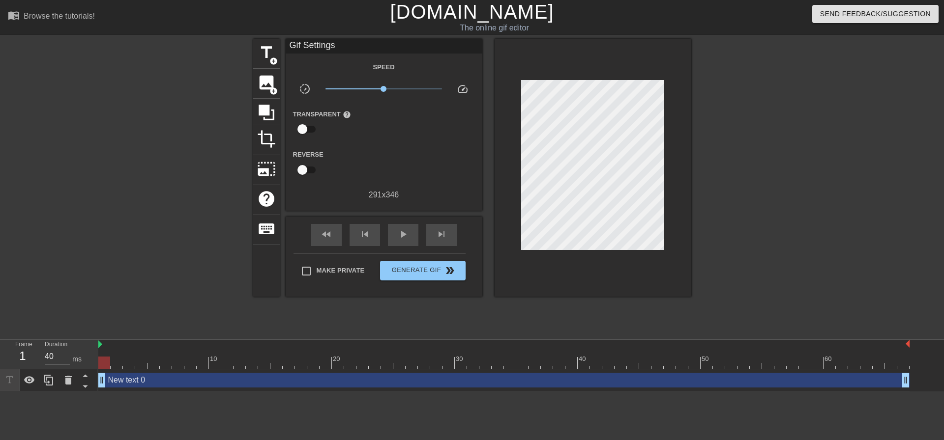
click at [303, 265] on input "Make Private" at bounding box center [306, 271] width 21 height 21
checkbox input "true"
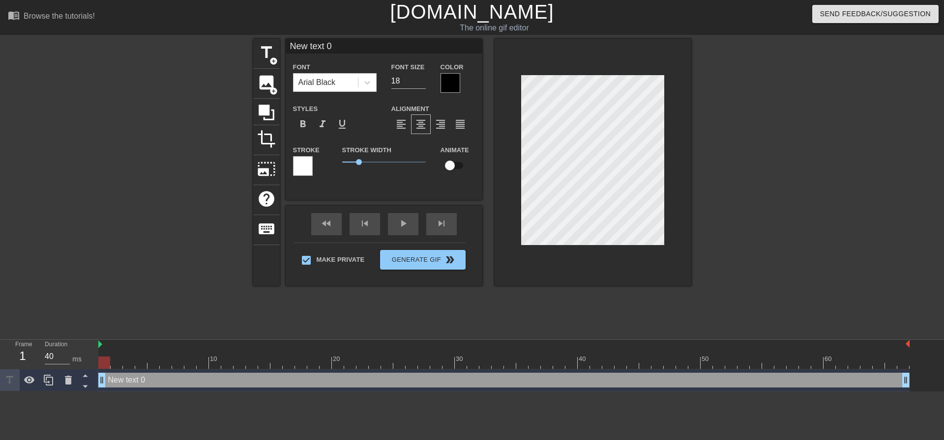
scroll to position [1, 1]
type input "A"
type textarea "A"
type input "As"
type textarea "As"
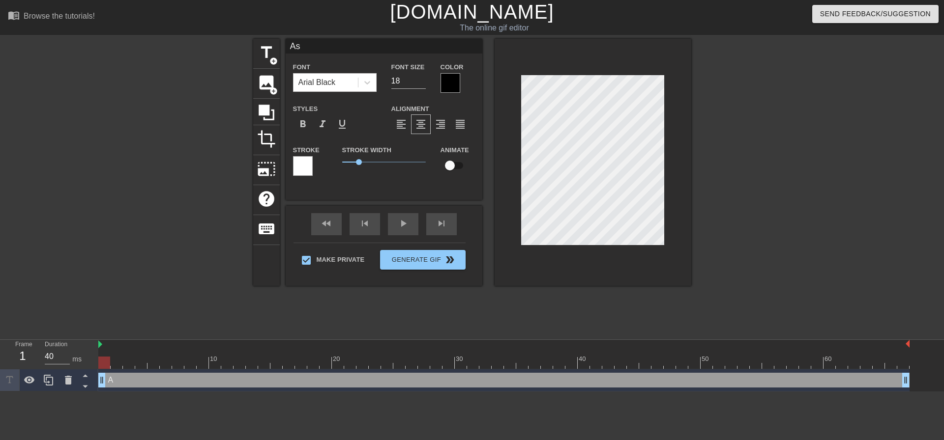
type input "As"
type textarea "As"
type input "As s"
type textarea "As s"
type input "As so"
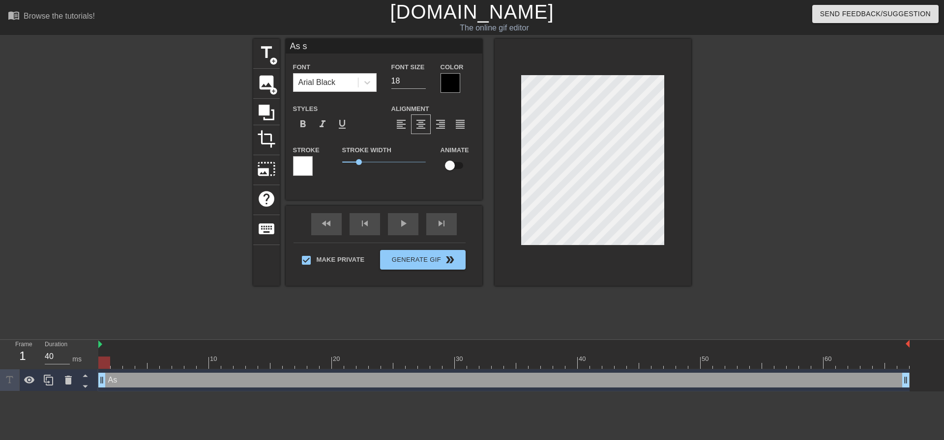
type textarea "As so"
type input "As soo"
type textarea "As soo"
type input "As soon"
type textarea "As soon"
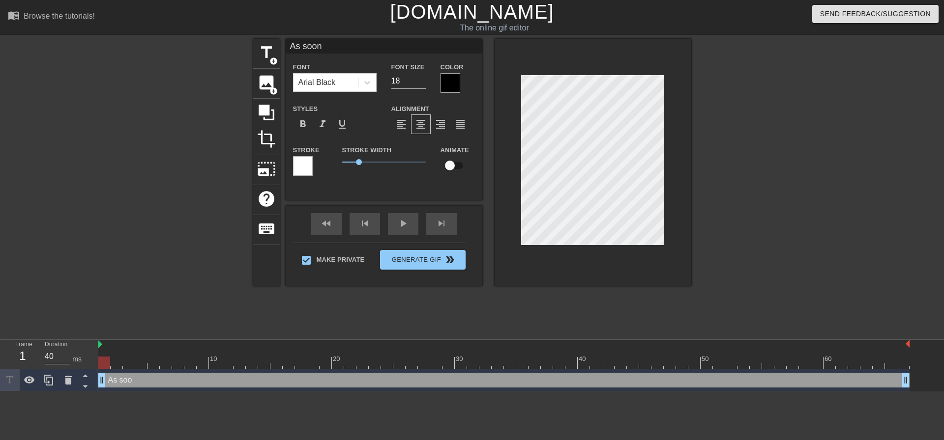
type input "As soon"
type textarea "As soon"
type input "As soon a"
type textarea "As soon a"
type input "As soon as"
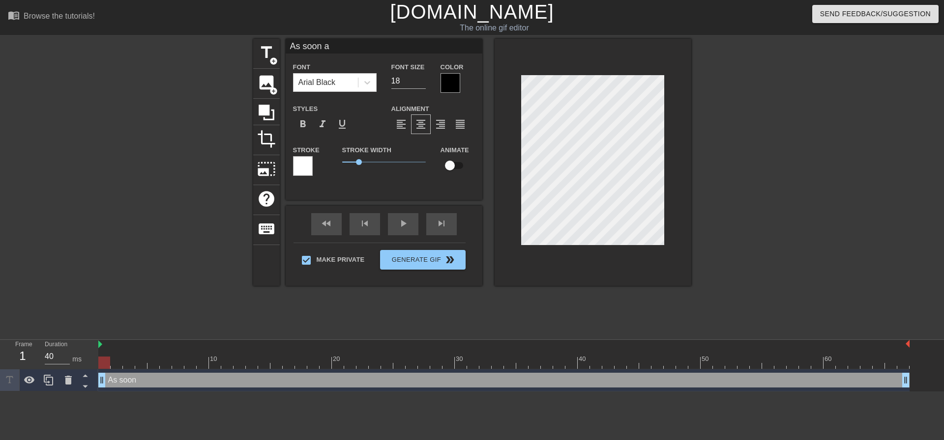
type textarea "As soon as"
type input "As soon as"
type textarea "As soon as"
type input "As soon as s"
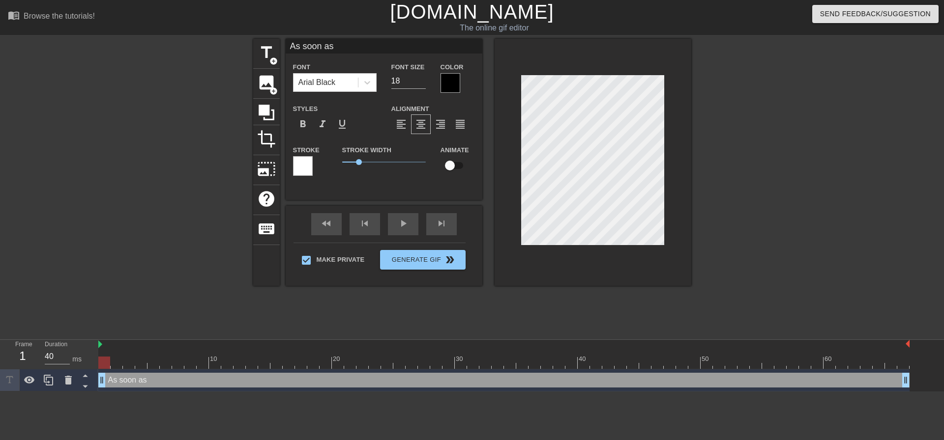
type textarea "As soon as s"
type input "As soon as sh"
type textarea "As soon as sh"
type input "As soon as she"
type textarea "As soon as she"
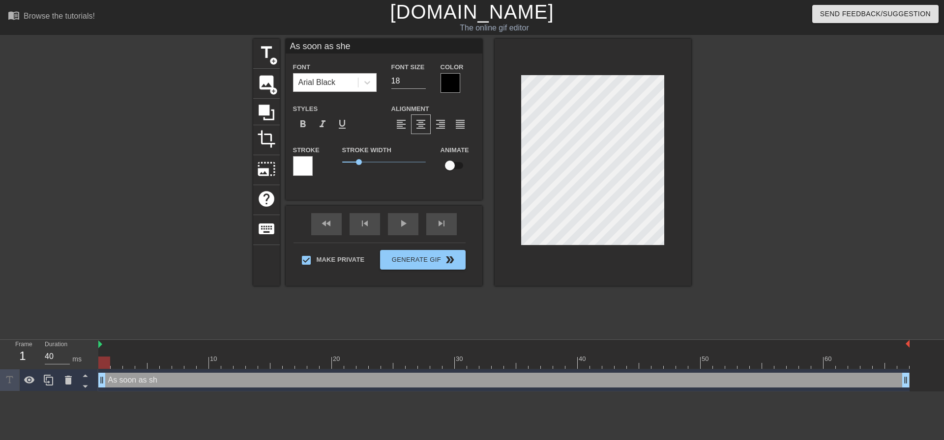
scroll to position [1, 3]
type input "As soon as she"
type textarea "As soon as she"
type input "As soon as she g"
type textarea "As soon as she g"
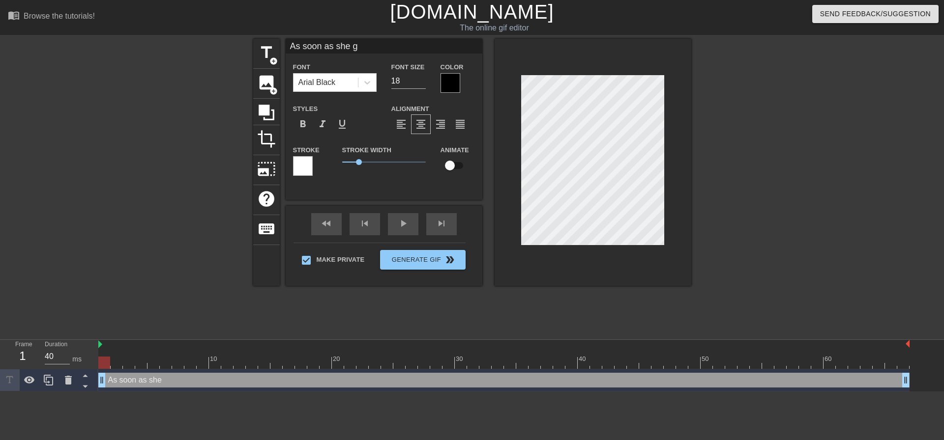
type input "As soon as she ge"
type textarea "As soon as she ge"
type input "As soon as she get"
type textarea "As soon as she get"
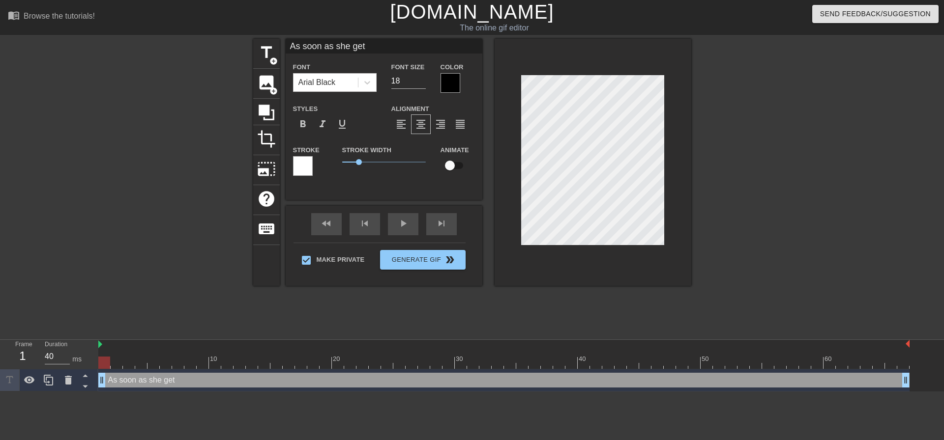
type input "As soon as she gets"
type textarea "As soon as she gets"
type input "As soon as she get"
type textarea "As soon as she get"
type input "As soon as she ge"
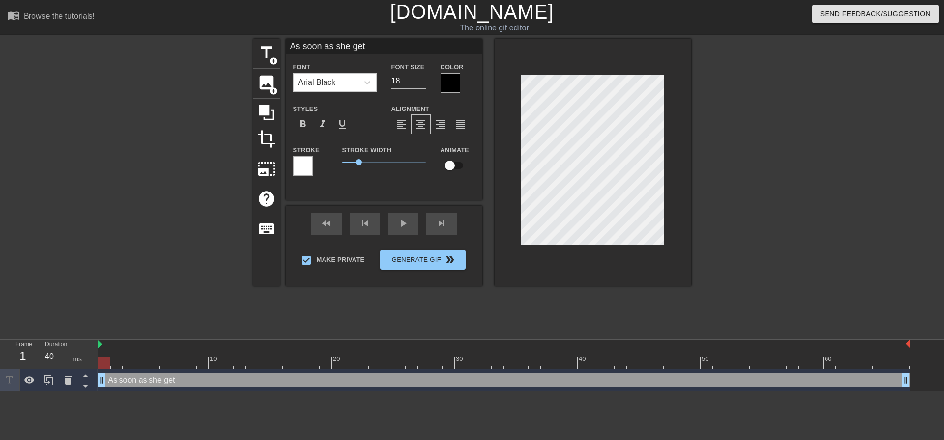
type textarea "As soon as she ge"
type input "As soon as she g"
type textarea "As soon as she g"
type input "As soon as she"
type textarea "As soon as she"
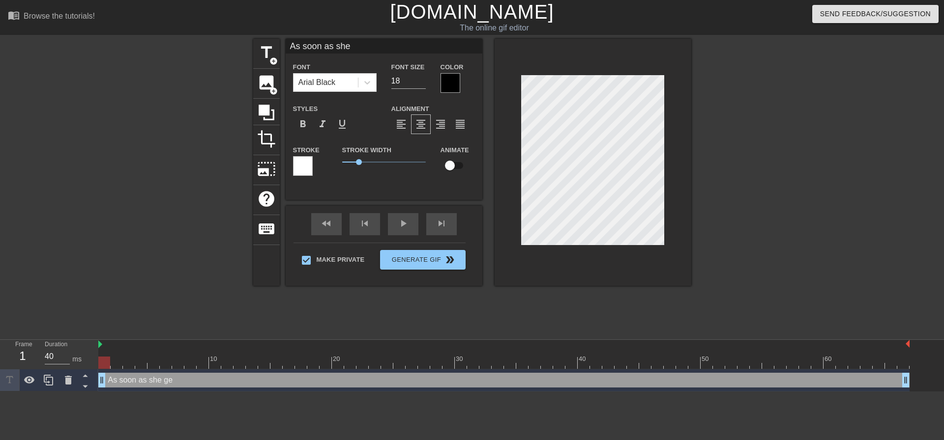
type input "As soon as she"
type textarea "As soon as she"
type input "As soon as sh"
type textarea "As soon as sh"
type input "As soon as s"
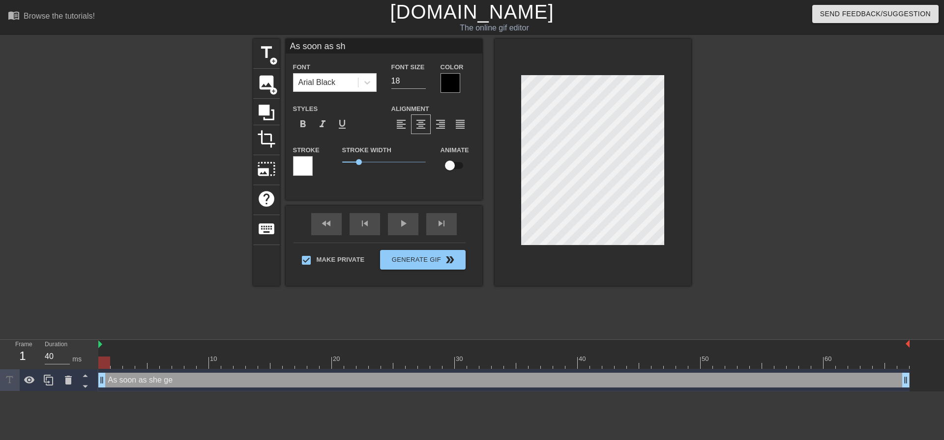
type textarea "As soon as s"
type input "As soon as"
type textarea "As soon as"
type input "As soon as"
type textarea "As soon as"
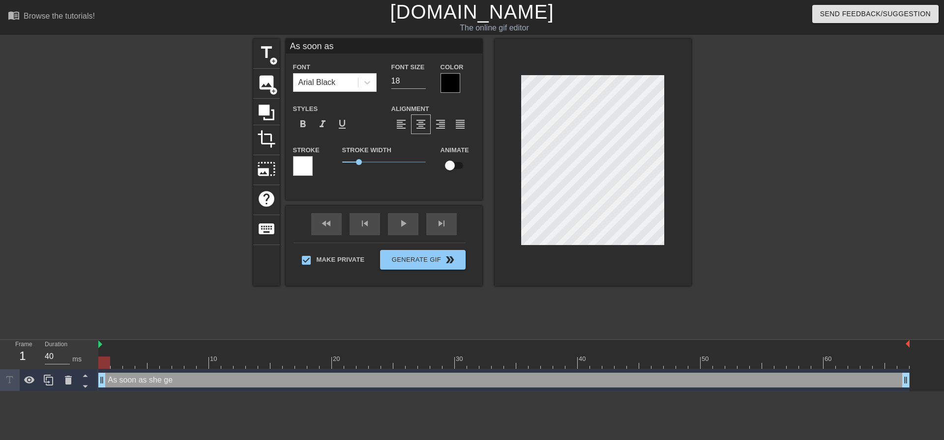
type input "As soon a"
type textarea "As soon a"
type input "As soon"
type textarea "As soon"
type input "As soon"
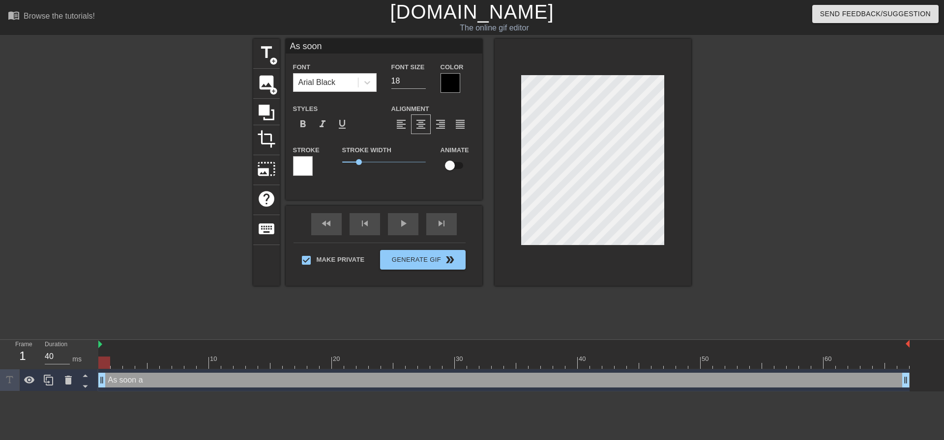
type textarea "As soon"
type input "As soo"
type textarea "As soo"
type input "As so"
type textarea "As so"
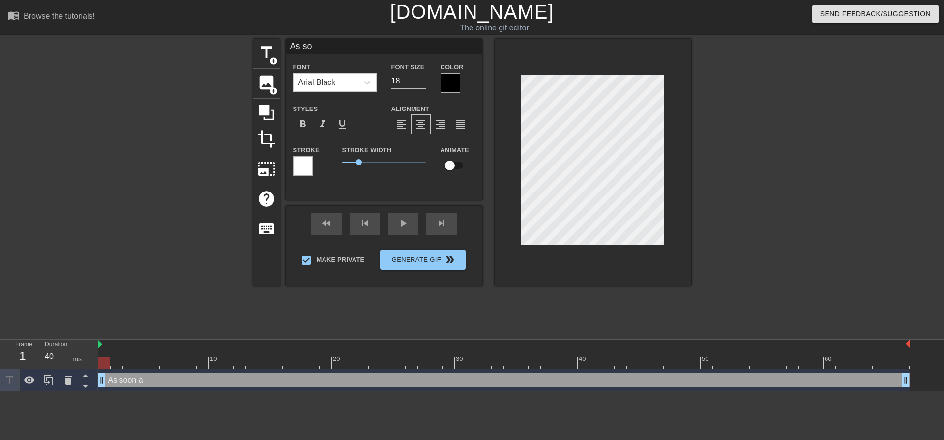
type input "As s"
type textarea "As s"
type input "As"
type textarea "As"
type input "As"
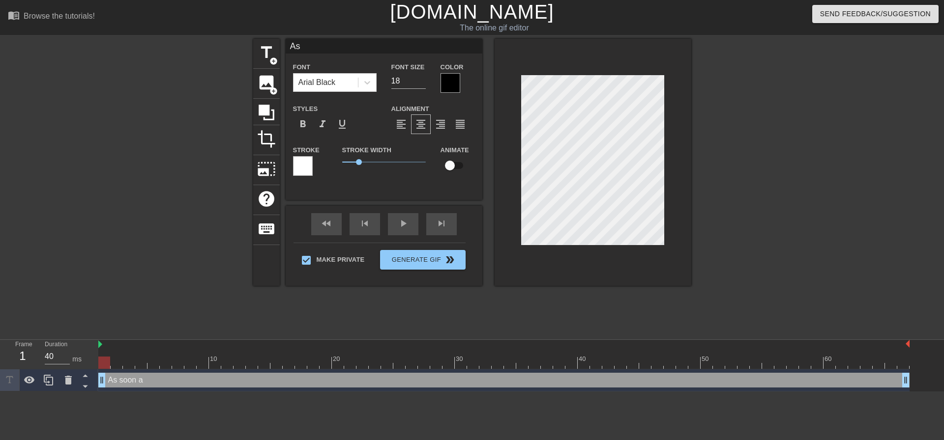
type textarea "As"
type input "A"
type textarea "A"
type input "M"
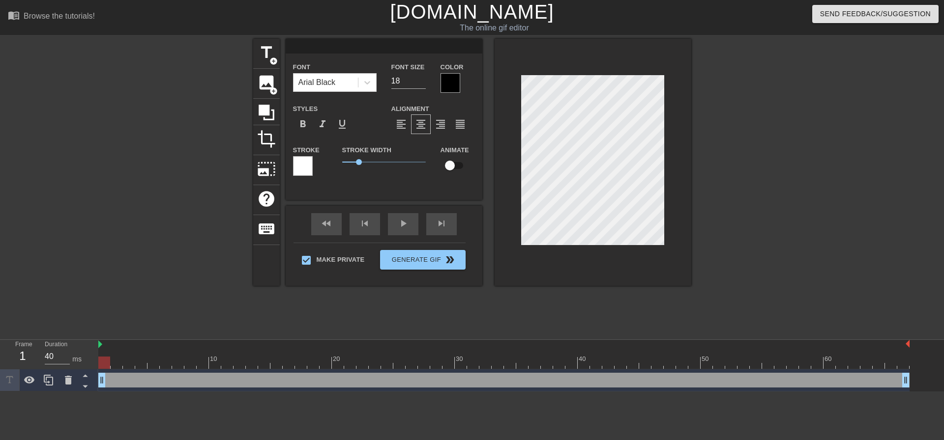
type textarea "M"
type input "My"
type textarea "My"
type input "My"
type textarea "My"
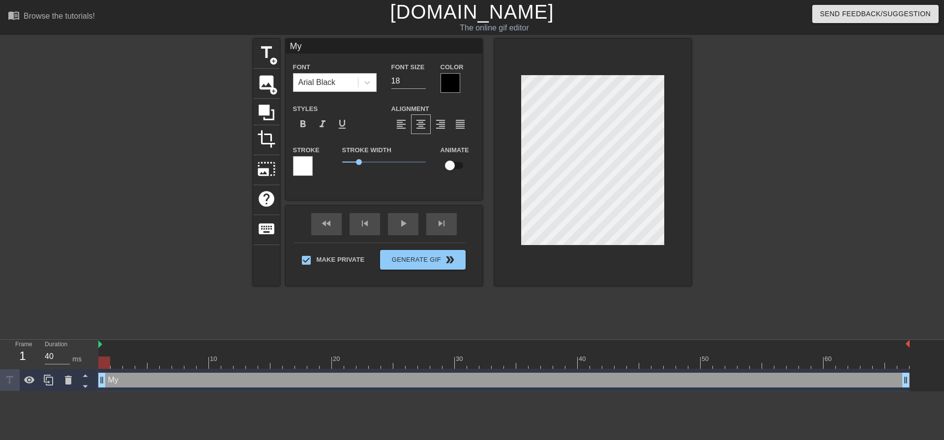
type input "My m"
type textarea "My m"
type input "My my"
type textarea "My my"
type input "My my"
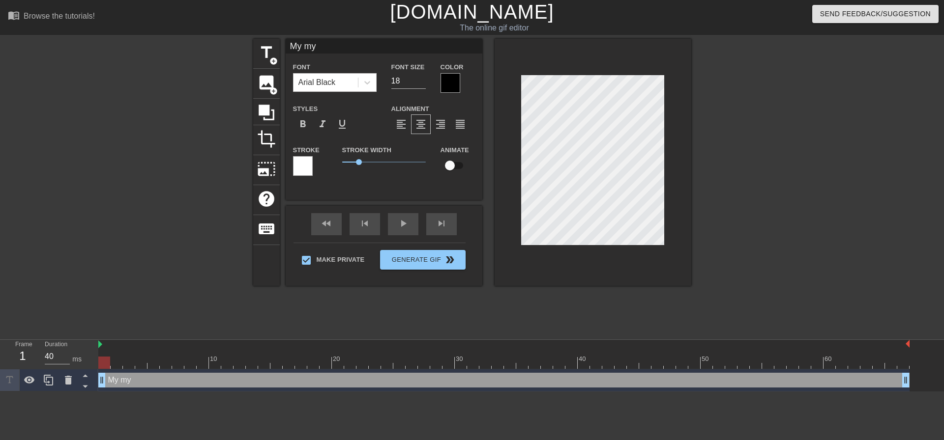
type textarea "My my"
type input "My my m"
type textarea "My my m"
type input "My my my"
type textarea "My my my"
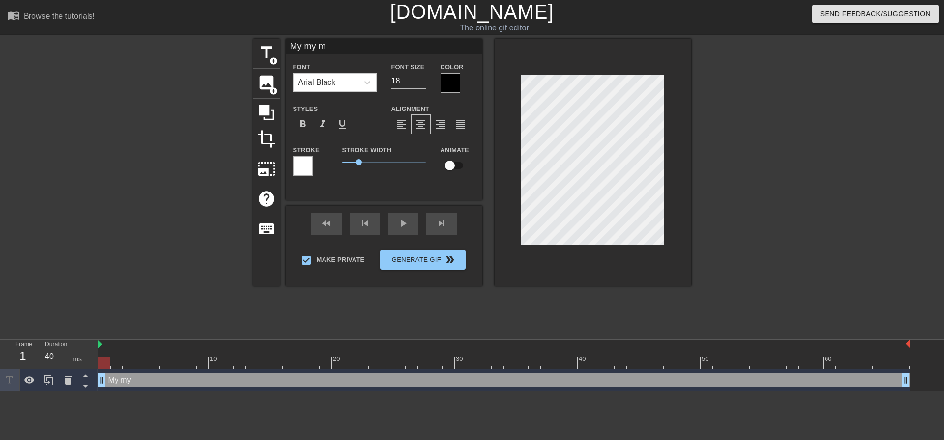
scroll to position [1, 2]
type input "My my my."
type textarea "My my my."
type input "My my my.."
type textarea "My my my.."
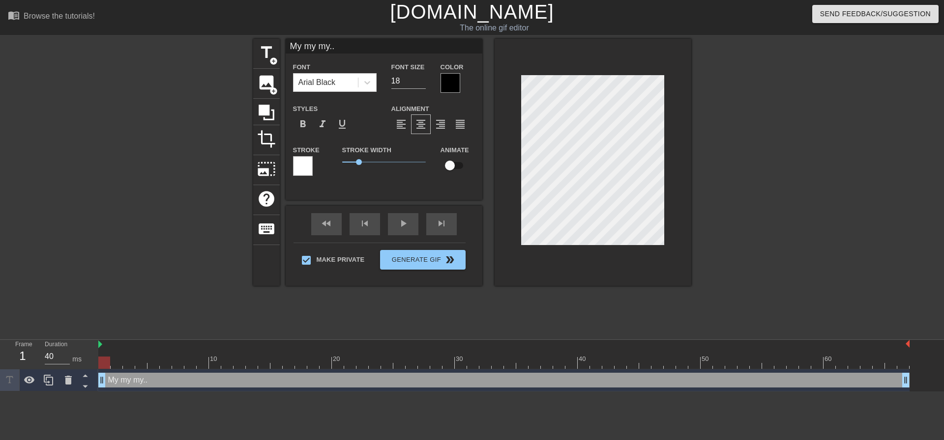
type input "My my my..."
type textarea "My my my..."
type input "My my my..."
type textarea "My my my..."
type input "My my my... Y"
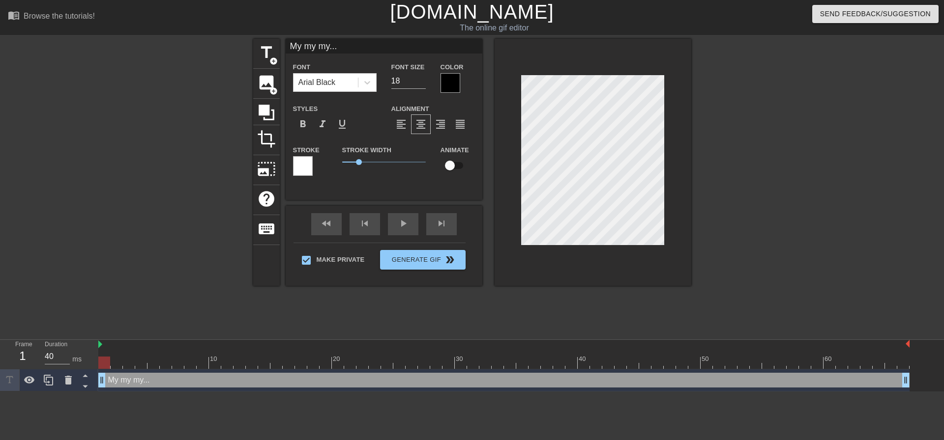
type textarea "My my my... Y"
type input "My my my... Yo"
type textarea "My my my... Yo"
type input "My my my... You"
type textarea "My my my... You"
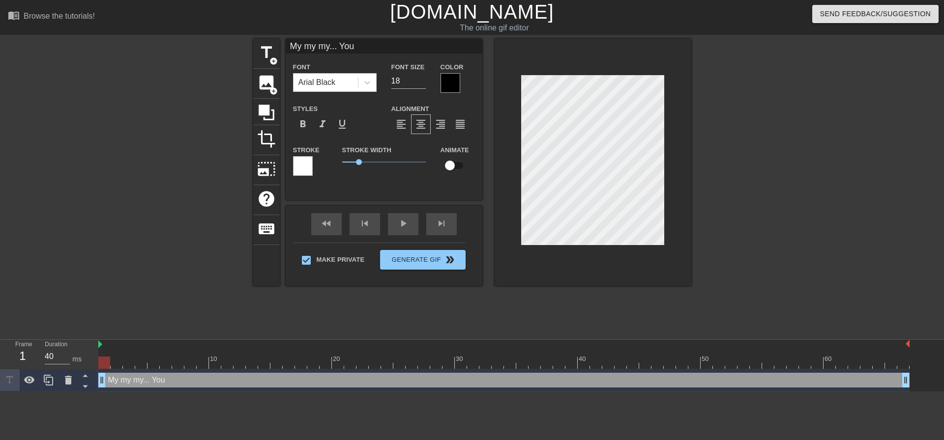
type input "My my my... You"
type textarea "My my my... You"
type input "My my my... You m"
type textarea "My my my... You m"
type input "My my my... You mu"
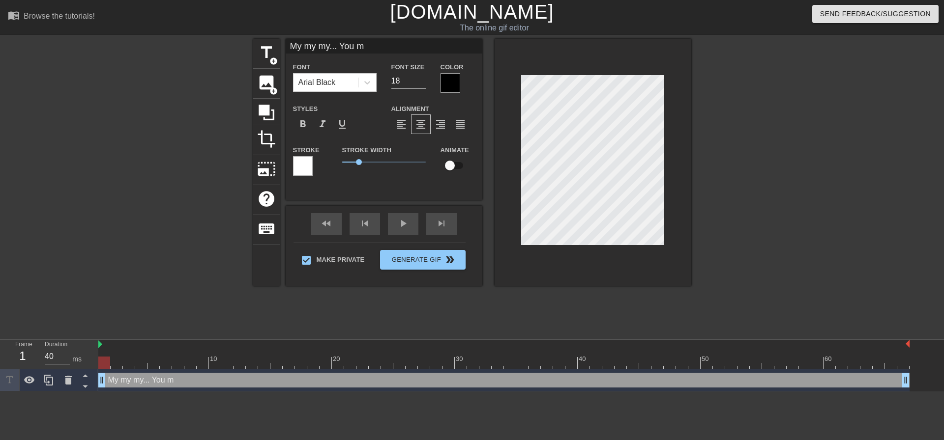
type textarea "My my my... You mu"
type input "My my my... You mus"
type textarea "My my my... You mus"
type input "My my my... You must"
type textarea "My my my... You must"
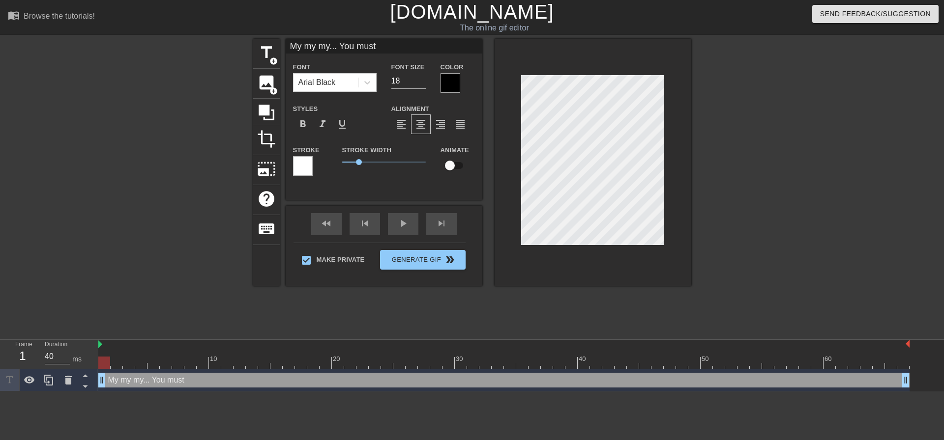
type input "My my my... You must"
type textarea "My my my... You must"
type input "My my my... You musth"
type textarea "My my my... You must h"
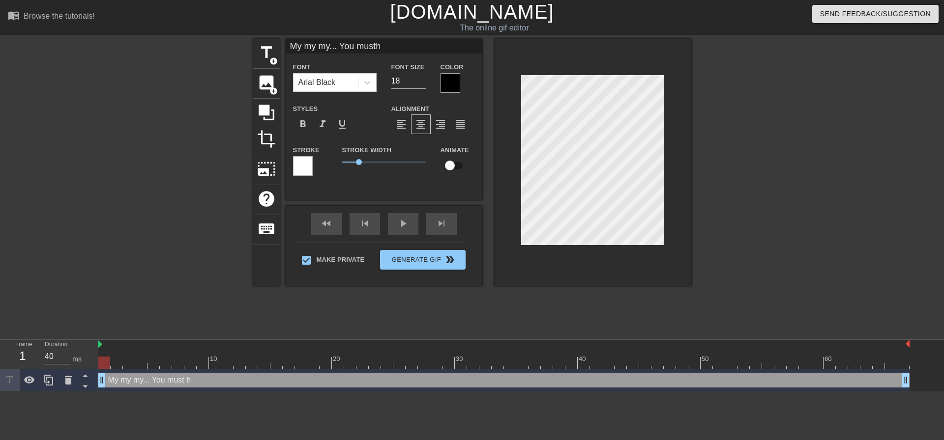
type input "My my my... You mustha"
type textarea "My my my... You must ha"
type input "My my my... You musthae"
type textarea "My my my... You must hae"
type input "My my my... You mustha"
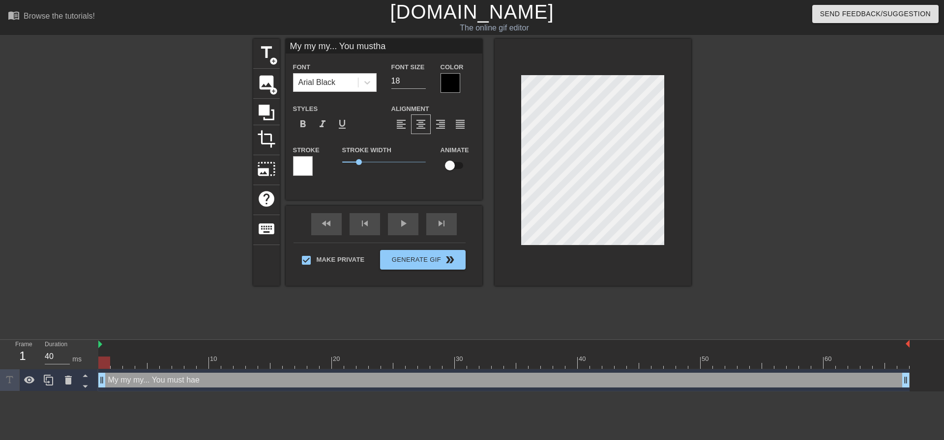
type textarea "My my my... You must ha"
type input "My my my... You musthav"
type textarea "My my my... You must hav"
type input "My my my... You musthave"
type textarea "My my my... You must have"
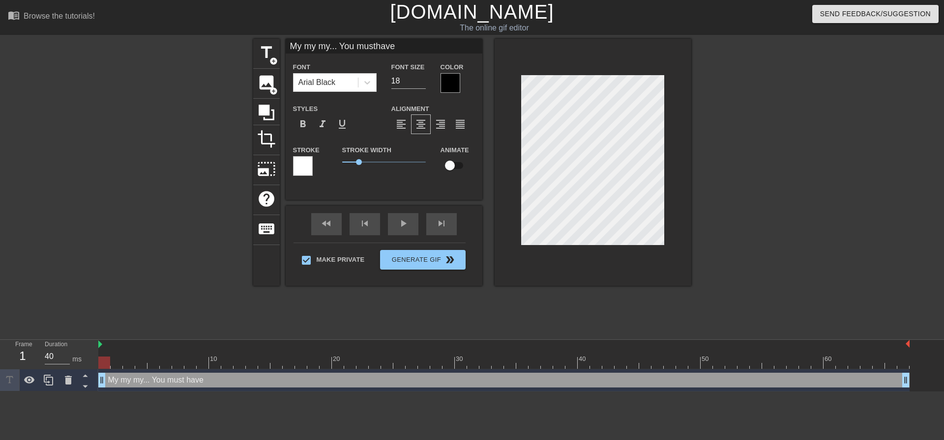
type input "My my my... You musthave"
type textarea "My my my... You must have"
type input "My my my... You musthave m"
type textarea "My my my... You must have m"
type input "My my my... You musthave mi"
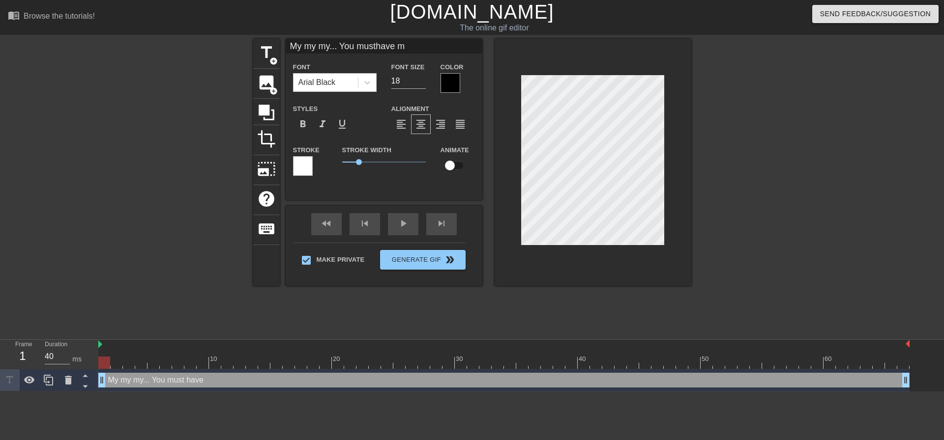
type textarea "My my my... You must have mi"
type input "My my my... You musthave mis"
type textarea "My my my... You must have mis"
type input "My my my... You musthave miss"
type textarea "My my my... You must have miss"
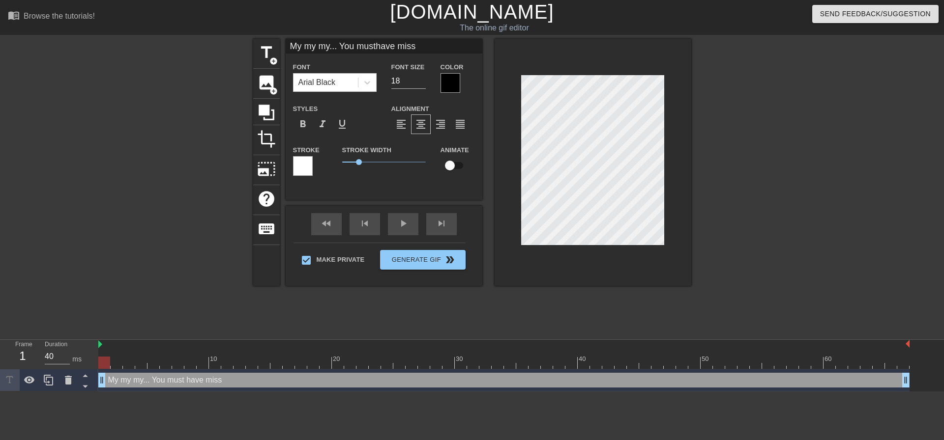
type input "My my my... You musthave misse"
type textarea "My my my... You must have misse"
type input "My my my... You musthave missed"
type textarea "My my my... You must have missed"
type input "My my my... You musthave missed m"
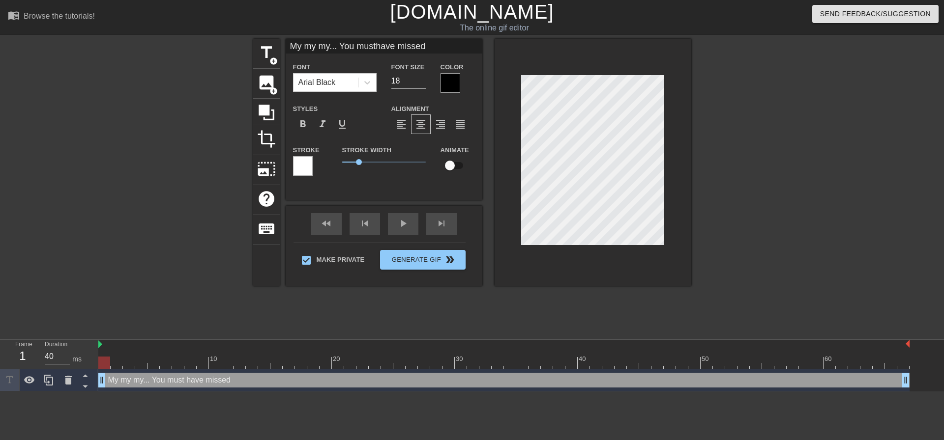
type textarea "My my my... You must have missed m"
type input "My my my... You musthave missed me"
type textarea "My my my... You must have missed me"
type input "My my my... You musthave missed me"
type textarea "My my my... You must have missed me"
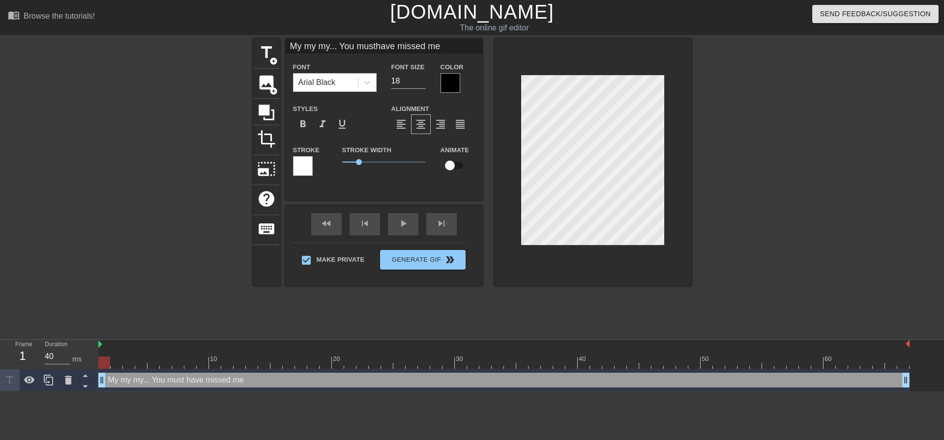
type input "My my my... You musthave missed me s"
type textarea "My my my... You must have missed me s"
type input "My my my... You musthave missed me so"
type textarea "My my my... You must have missed me so"
type input "My my my... You musthave missed me so"
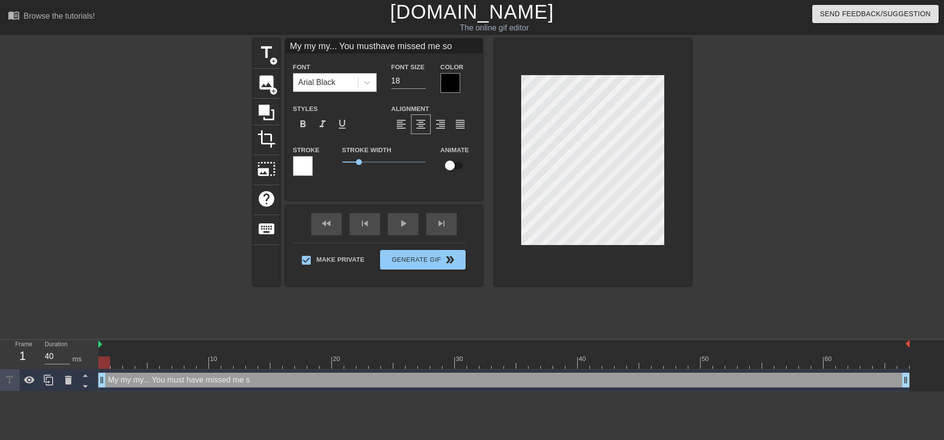
type textarea "My my my... You must have missed me so"
type input "My my my... You musthave missed me so m"
type textarea "My my my... You must have missed me so m"
type input "My my my... You musthave missed me so mu"
type textarea "My my my... You must have missed me so mu"
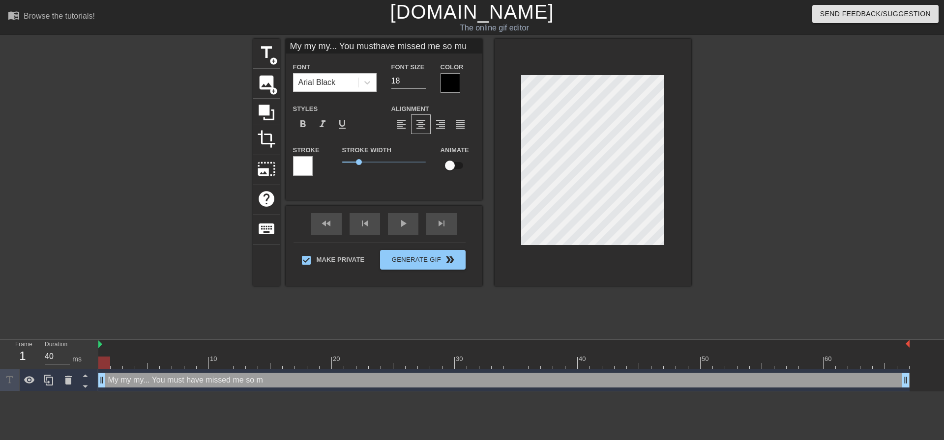
scroll to position [1, 5]
type input "My my my... You musthave missed me so muc"
type textarea "My my my... You must have missed me so muc"
type input "My my my... You musthave missed me so much"
type textarea "My my my... You must have missed me so much"
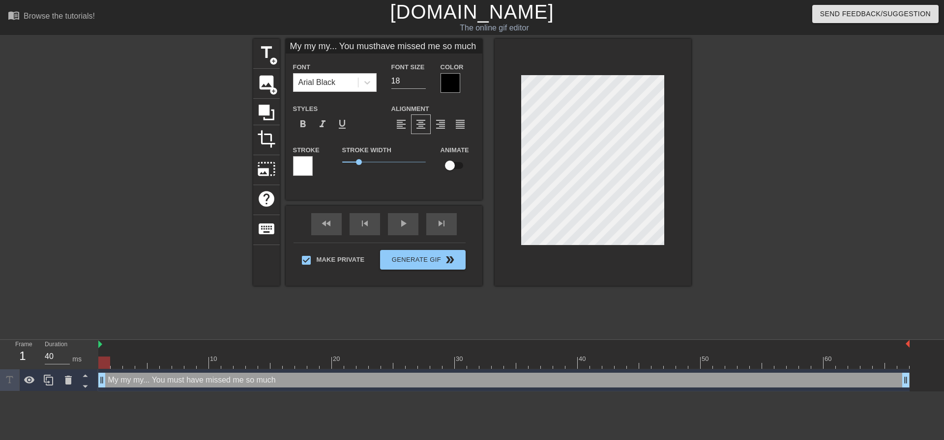
type input "My my my... You musthave missed me so much!"
type textarea "My my my... You must have missed me so much!"
type input "My my my... You musthave missed me so much!"
type textarea "My my my... You must have missed me so much!"
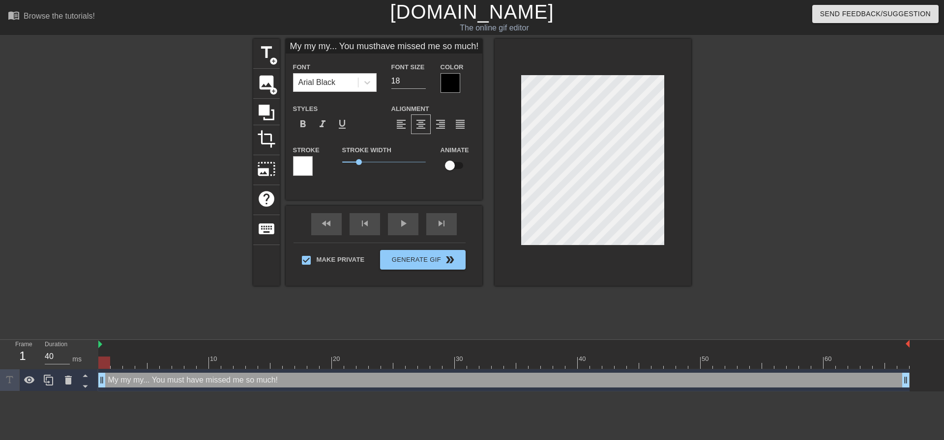
type input "My my my... You musthave missed me so much!"
type textarea "My my my... You must have missed me so much!"
type input "My my my... You musthave missed me so much!"
type textarea "My my my... You must have missed me so much!"
type input "My my my... You musthave missed me so much!"
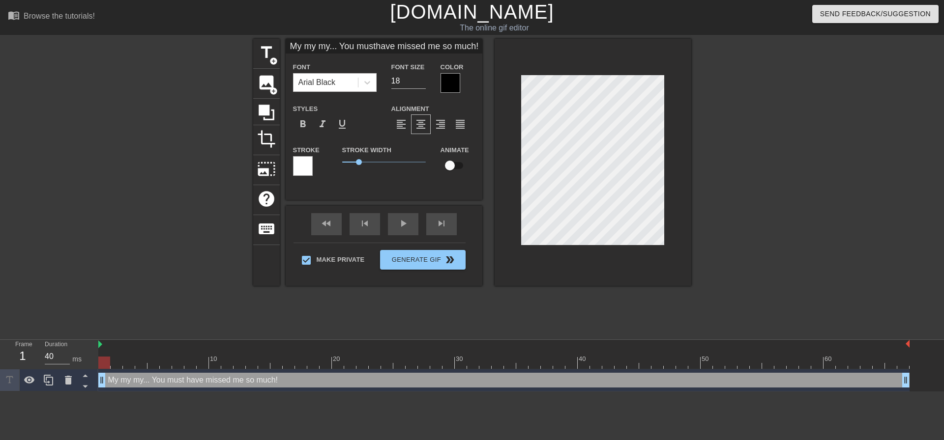
type textarea "My my my... You must have missed me so much!"
type input "My my my... You musthave missed me so much!"
type textarea "My my my... You must have missed me so much!"
type input "My my my... You musthave missed me so much!"
type textarea "My my my... You must have missed me so much!"
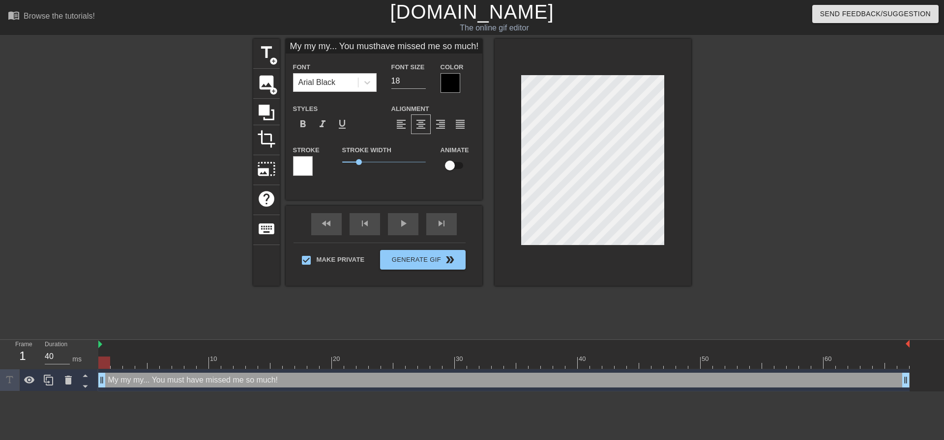
type input "My my my... You musthave missed me so much!"
type textarea "My my my... You must have missed me so much!"
type input "My my my... You musthave missed me so much!"
type textarea "My my my... You must have missed me so much!"
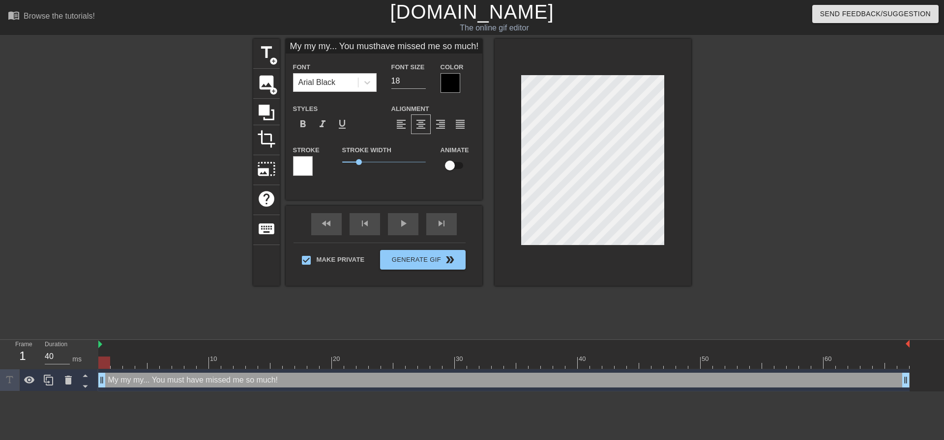
type input "My my my... You musthave missed me so much!D"
type textarea "My my my... You must have missed me so much! D"
type input "My my my... You musthave missed me so much!Da"
type textarea "My my my... You must have missed me so much! Da"
type input "My my my... You musthave missed me so much!Dad"
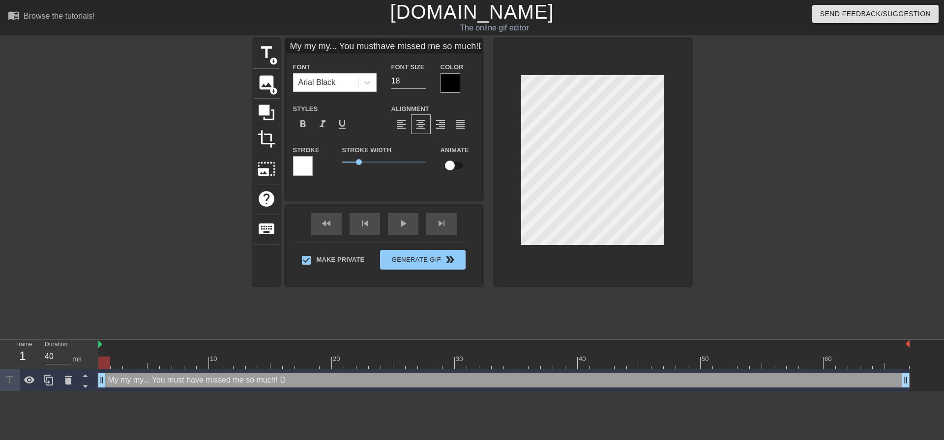
type textarea "My my my... You must have missed me so much! Dad"
type input "My my my... You musthave missed me so much!Dadd"
type textarea "My my my... You must have missed me so much! Dadd"
type input "My my my... You musthave missed me so much!Daddy"
type textarea "My my my... You must have missed me so much! Daddy"
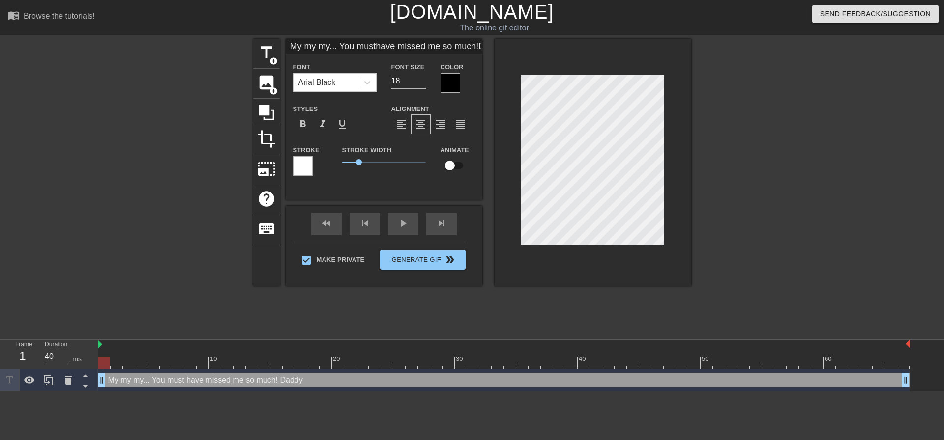
type input "My my my... You musthave missed me so much!Daddy"
type textarea "My my my... You must have missed me so much! Daddy"
type input "My my my... You musthave missed me so much!Daddy m"
type textarea "My my my... You must have missed me so much! Daddy m"
type input "My my my... You musthave missed me so much!Daddy mi"
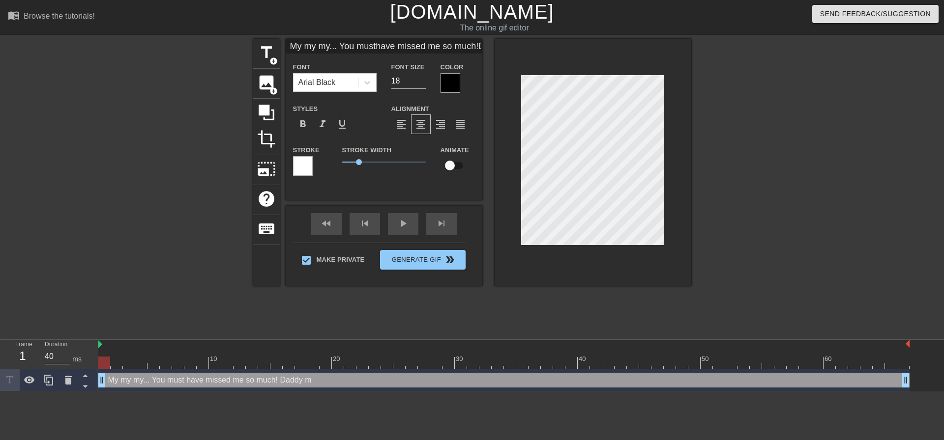
type textarea "My my my... You must have missed me so much! Daddy mi"
click at [675, 193] on div at bounding box center [593, 162] width 197 height 247
click at [711, 167] on div at bounding box center [776, 186] width 147 height 295
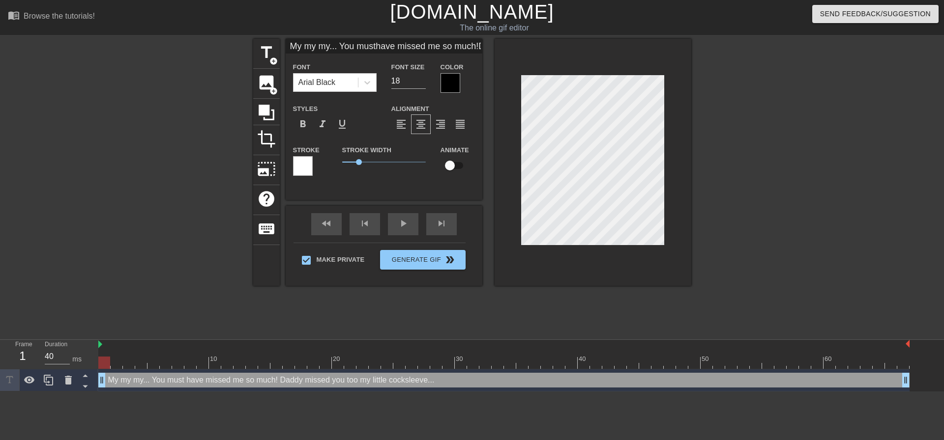
click at [664, 247] on div at bounding box center [593, 162] width 197 height 247
click at [726, 188] on div at bounding box center [776, 186] width 147 height 295
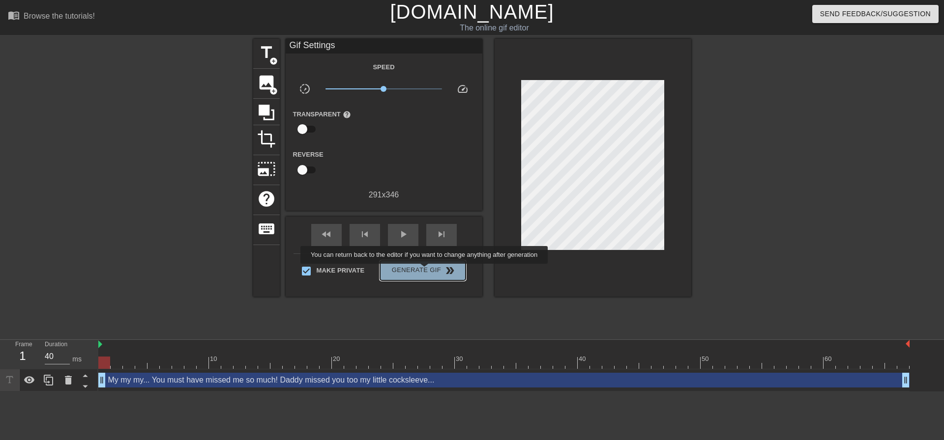
click at [425, 271] on span "Generate Gif double_arrow" at bounding box center [422, 271] width 77 height 12
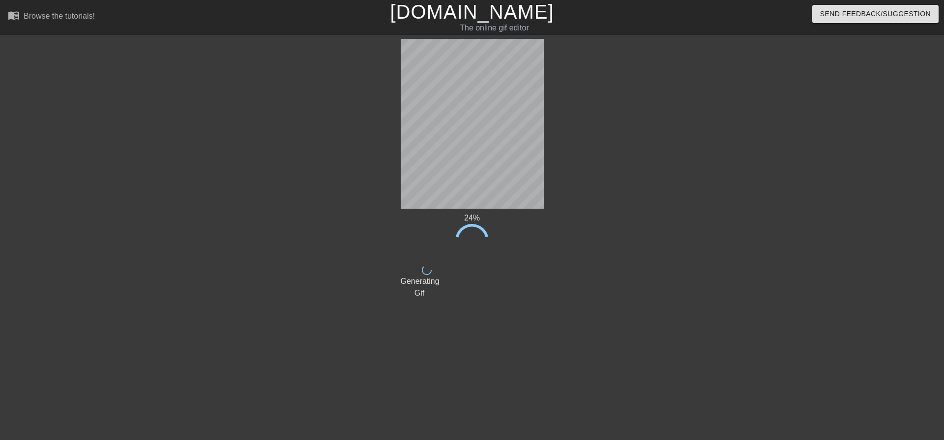
click at [601, 220] on div at bounding box center [629, 186] width 147 height 295
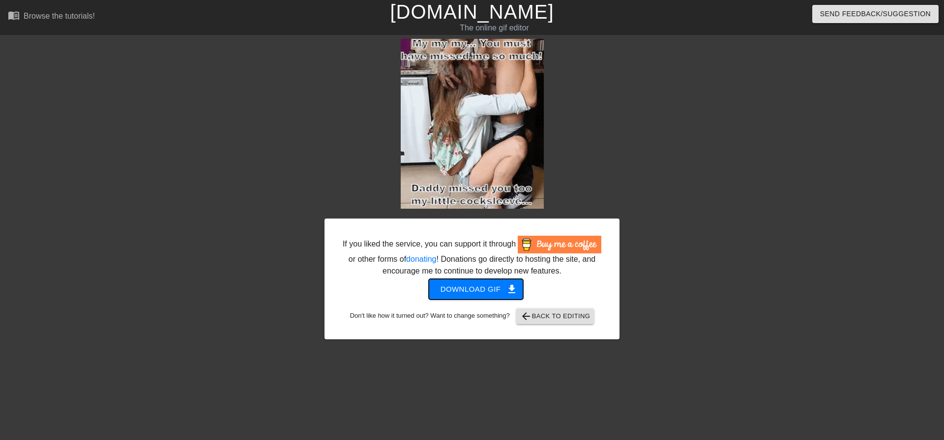
click at [509, 286] on span "get_app" at bounding box center [512, 290] width 12 height 12
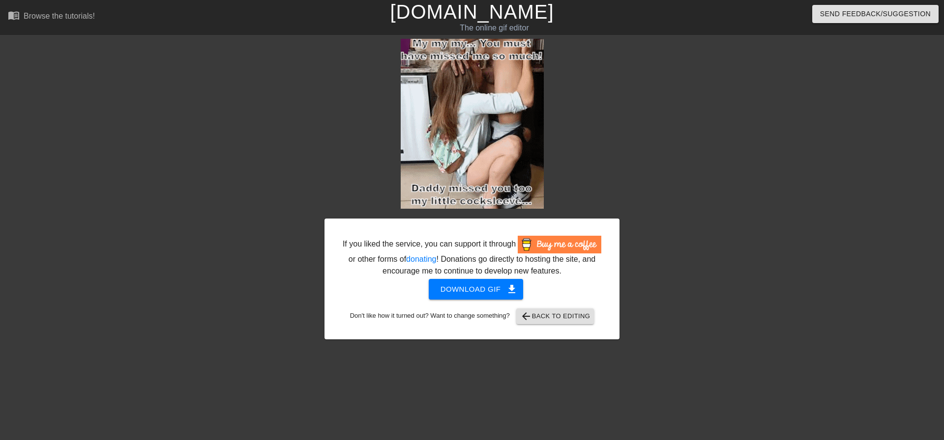
click at [662, 250] on div at bounding box center [704, 186] width 147 height 295
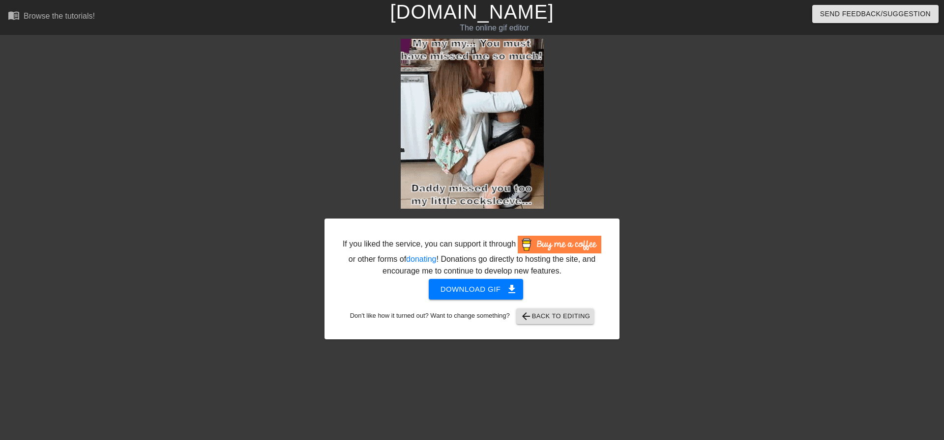
click at [651, 199] on div at bounding box center [704, 186] width 147 height 295
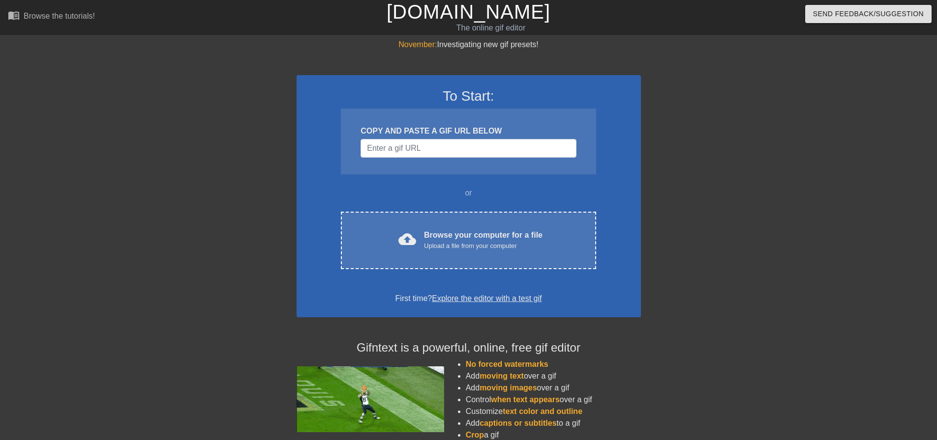
click at [436, 277] on div "To Start: COPY AND PASTE A GIF URL BELOW or cloud_upload Browse your computer f…" at bounding box center [468, 196] width 344 height 242
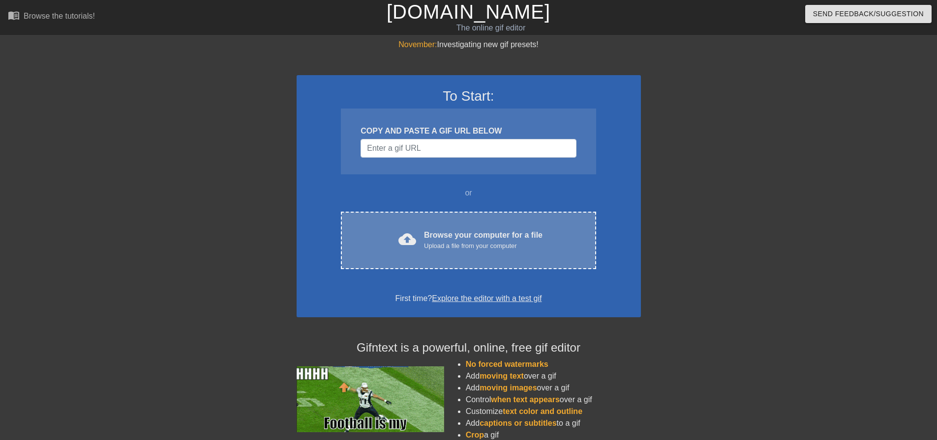
click at [444, 233] on div "Browse your computer for a file Upload a file from your computer" at bounding box center [483, 241] width 118 height 22
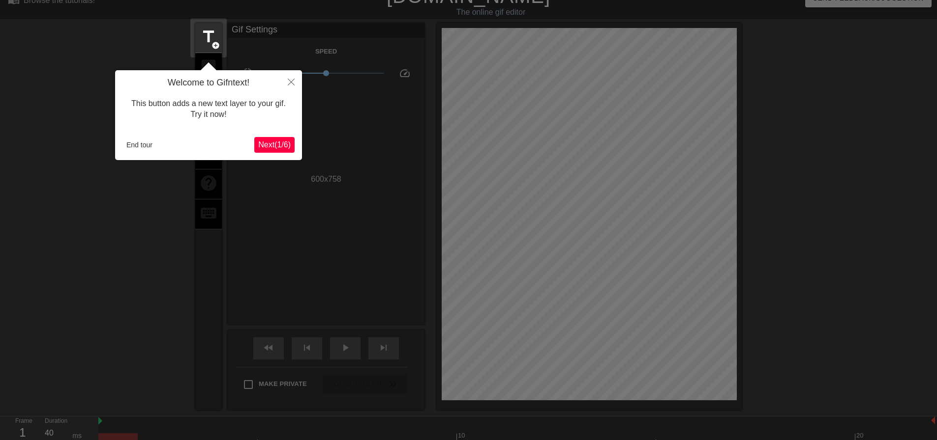
scroll to position [24, 0]
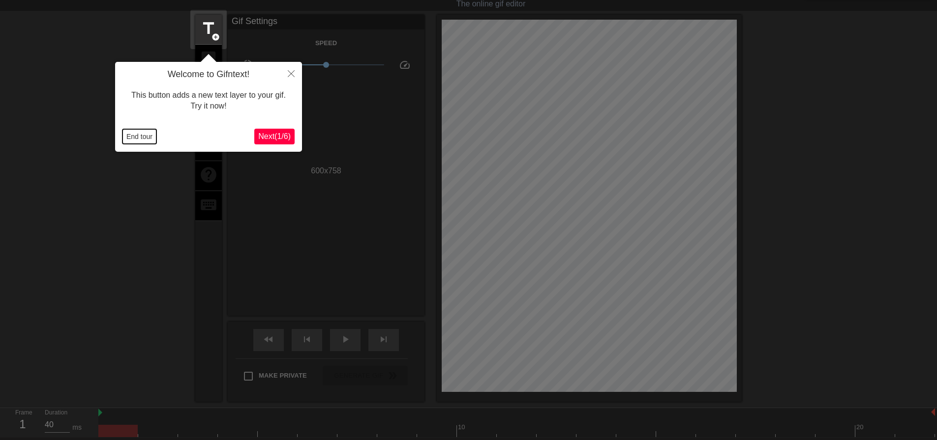
click at [144, 139] on button "End tour" at bounding box center [139, 136] width 34 height 15
